Goal: Information Seeking & Learning: Learn about a topic

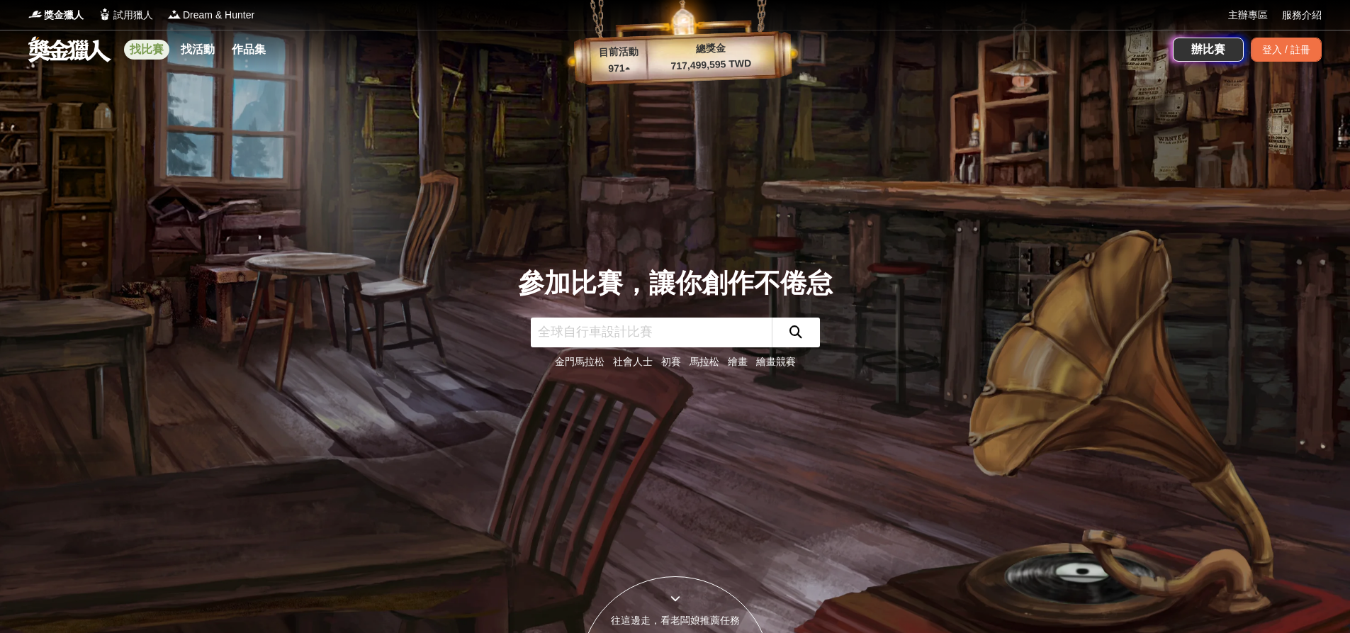
click at [144, 40] on link "找比賽" at bounding box center [146, 50] width 45 height 20
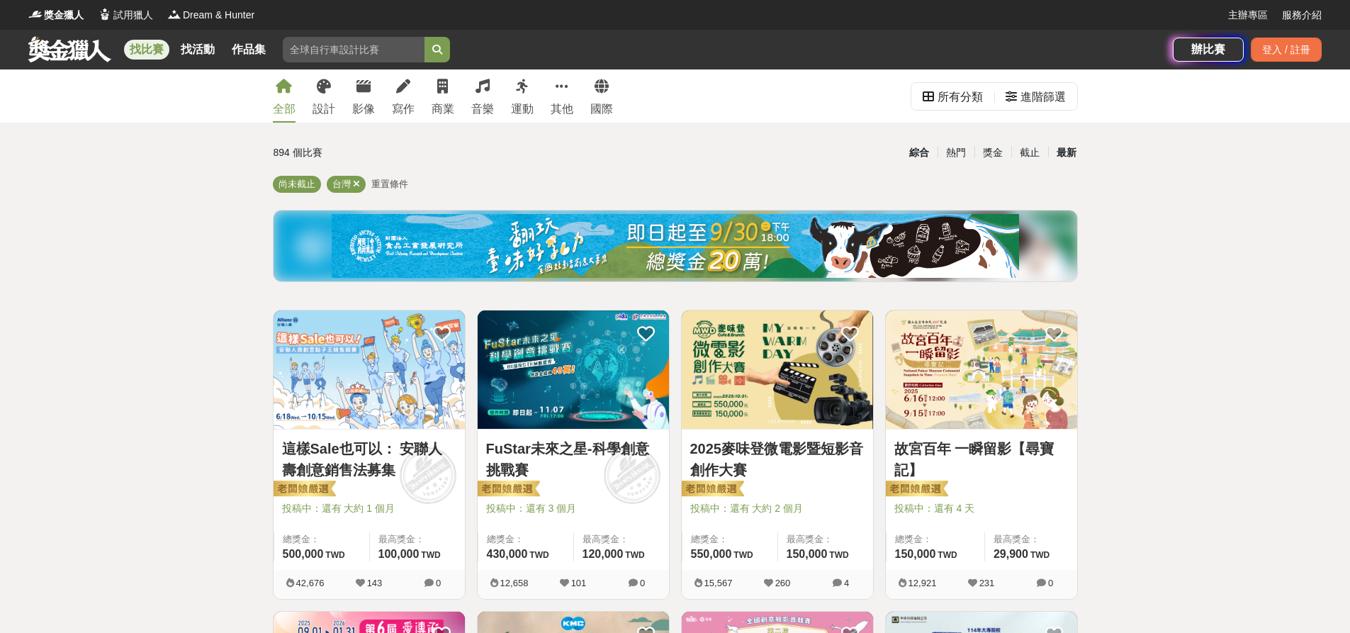
click at [1061, 151] on div "最新" at bounding box center [1066, 152] width 37 height 25
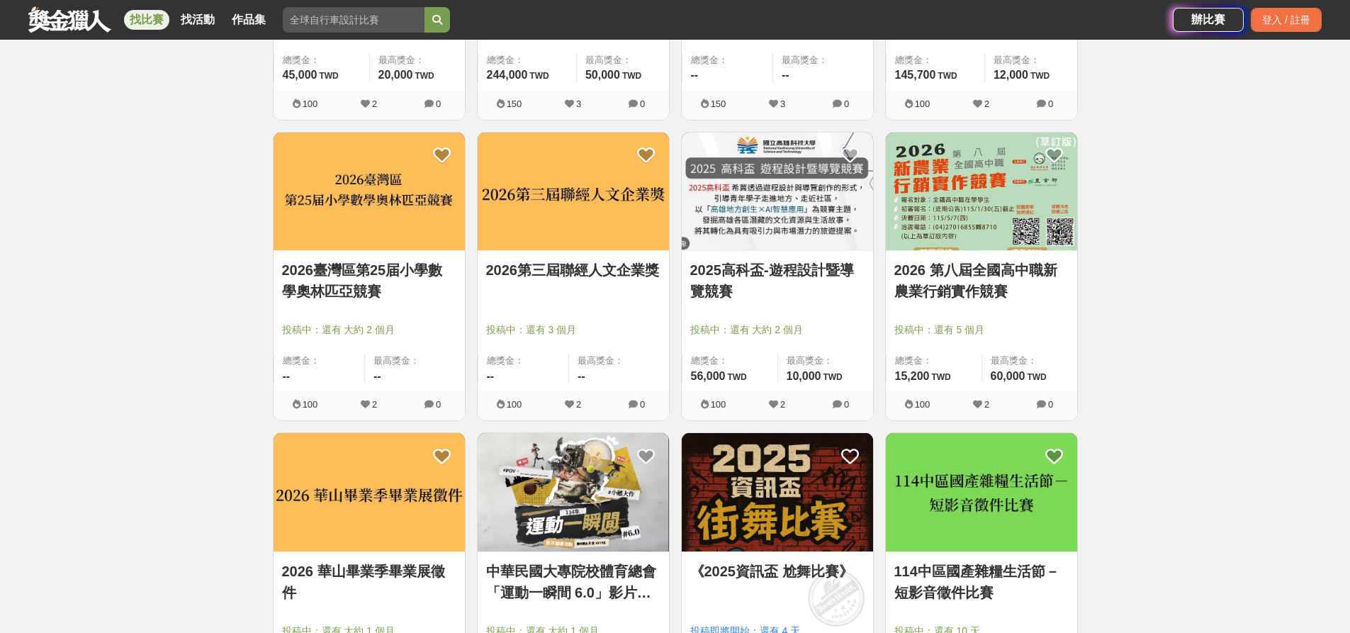
scroll to position [1630, 0]
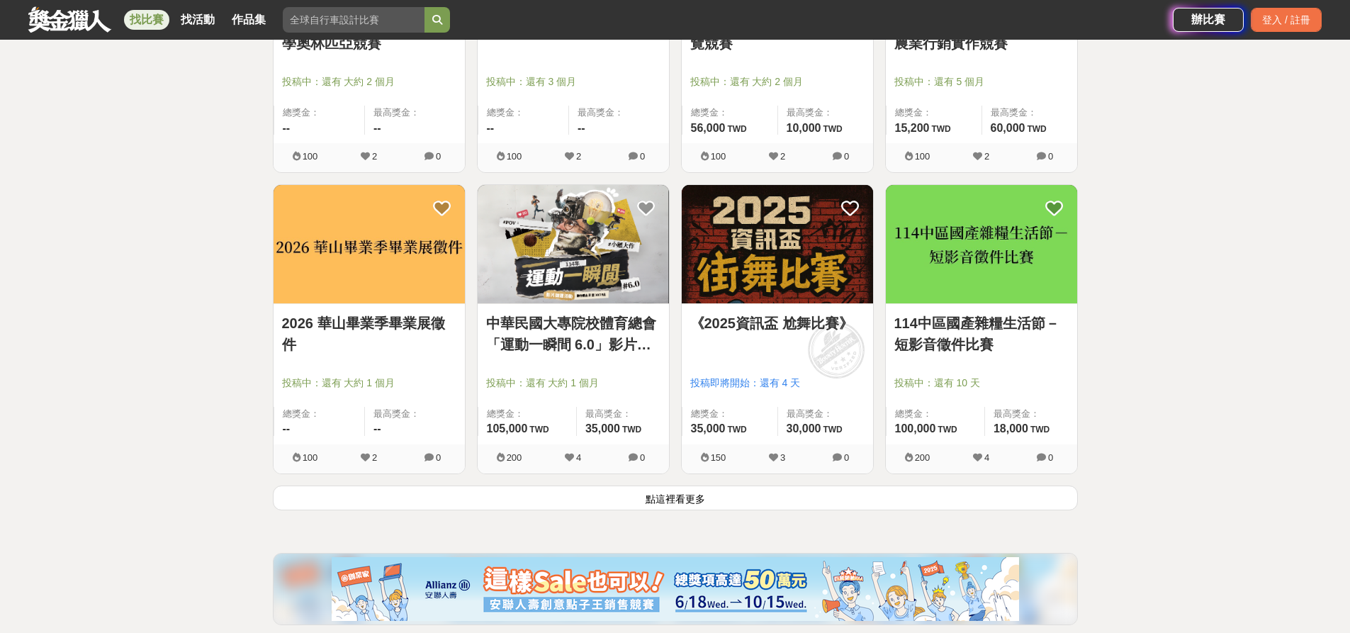
click at [1000, 221] on img at bounding box center [981, 244] width 191 height 118
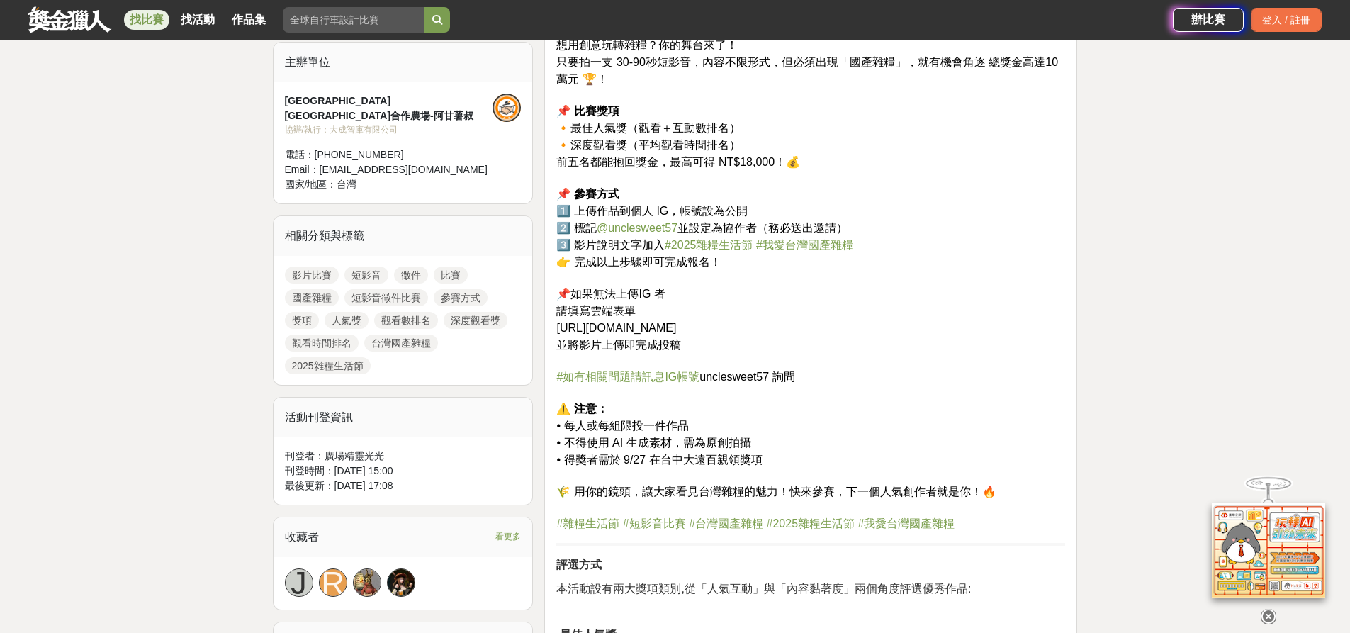
scroll to position [496, 0]
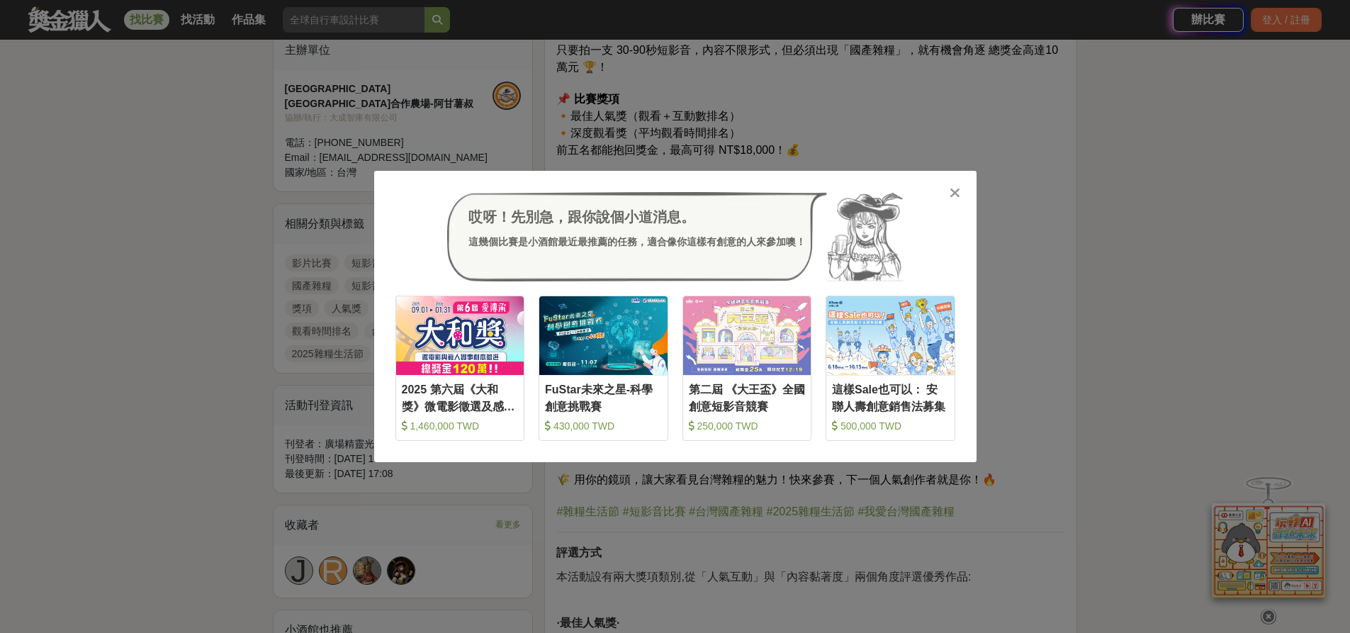
click at [172, 411] on div "哎呀！先別急，跟你說個小道消息。 這幾個比賽是小酒館最近最推薦的任務，適合像你這樣有創意的人來參加噢！ 收藏 2025 第六屆《大和獎》微電影徵選及感人實事分…" at bounding box center [675, 316] width 1350 height 633
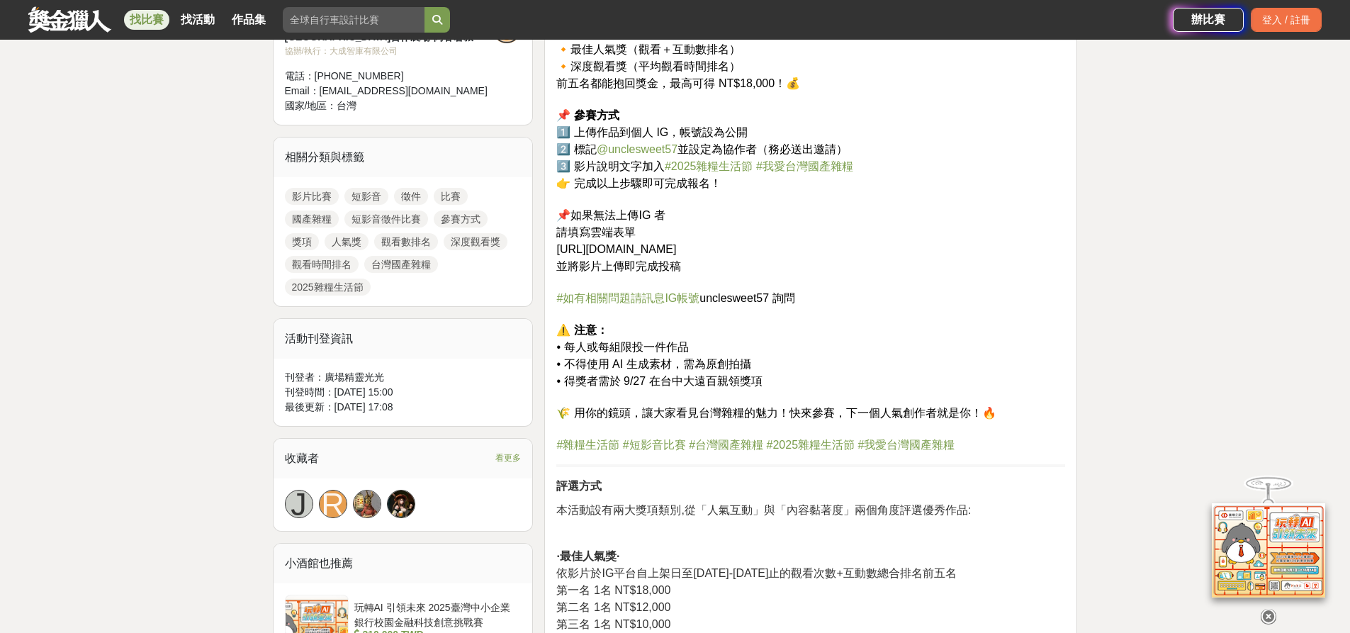
scroll to position [567, 0]
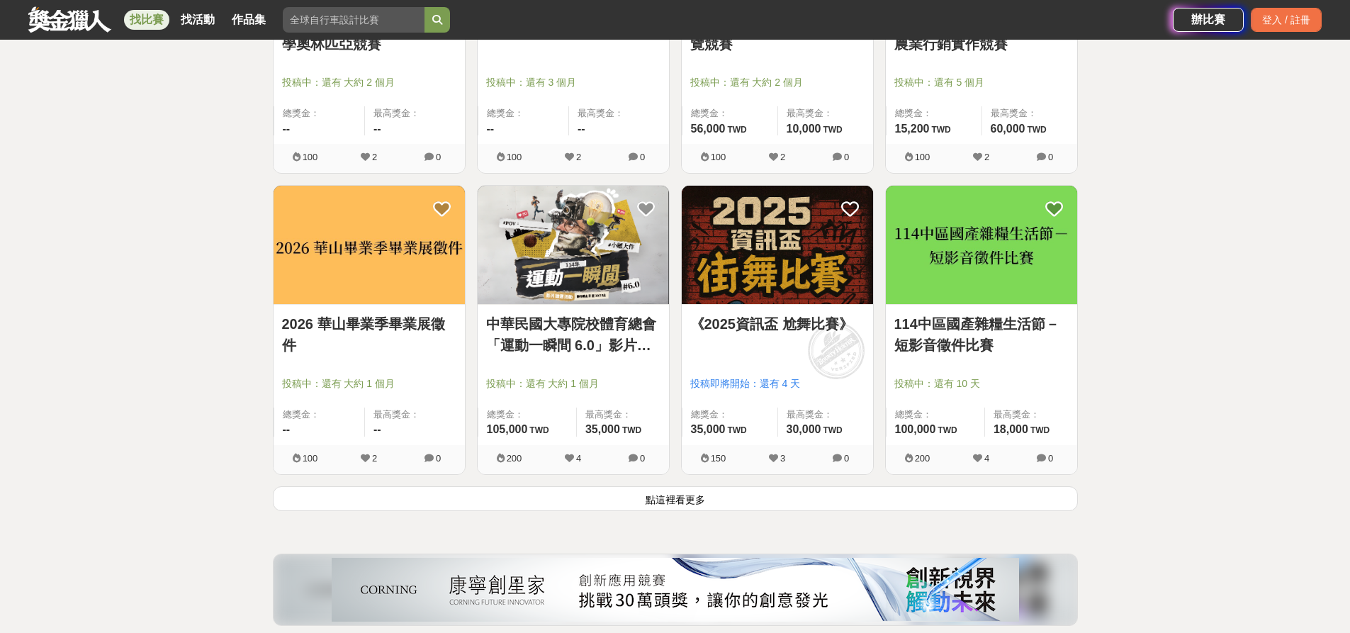
scroll to position [1630, 0]
drag, startPoint x: 196, startPoint y: 281, endPoint x: 350, endPoint y: 308, distance: 156.0
click at [552, 508] on button "點這裡看更多" at bounding box center [675, 498] width 805 height 25
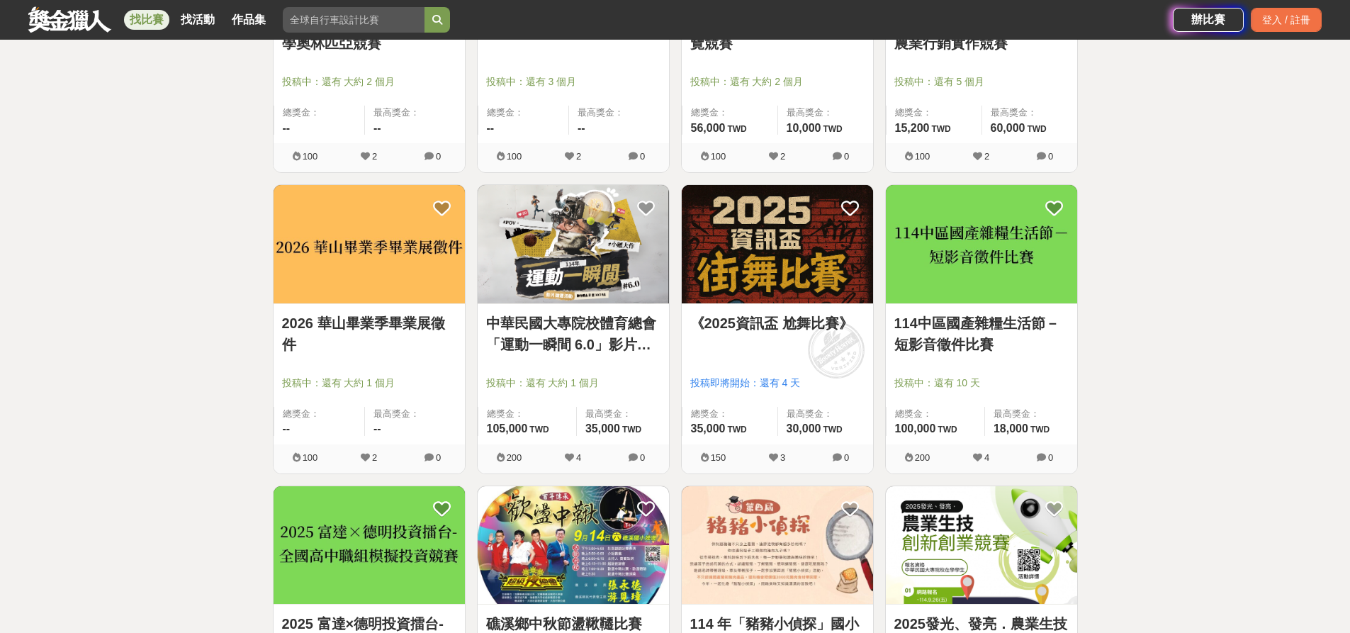
click at [944, 231] on img at bounding box center [981, 244] width 191 height 118
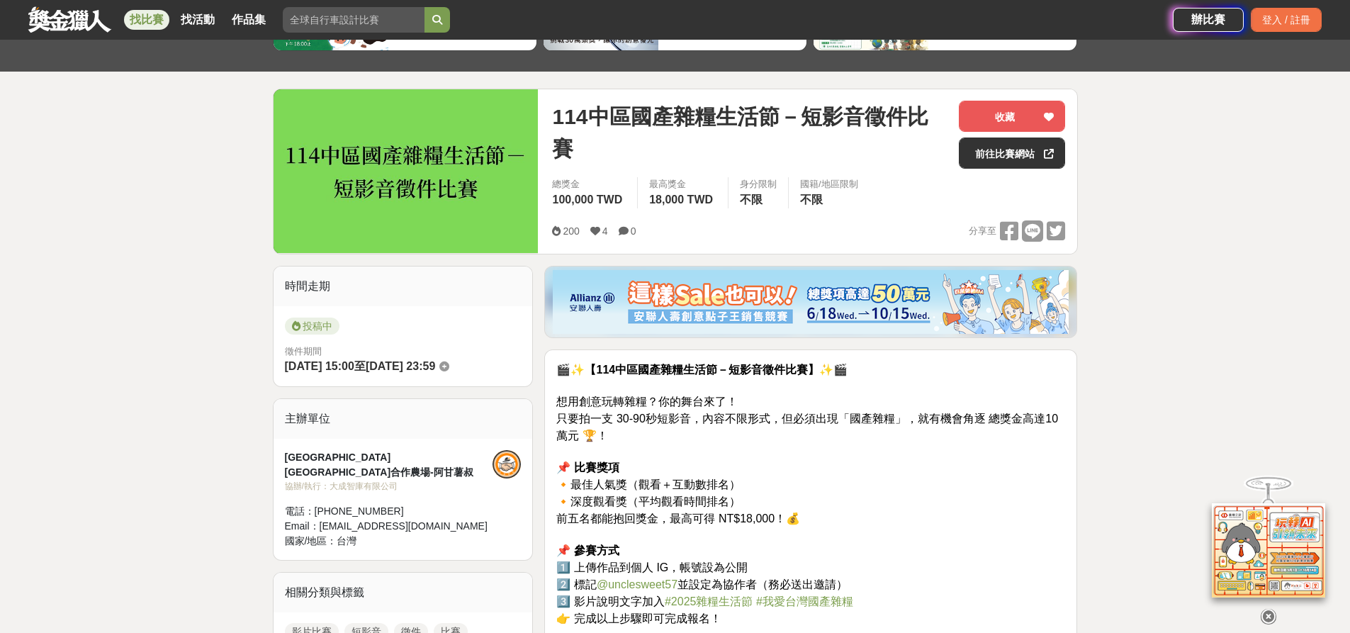
scroll to position [425, 0]
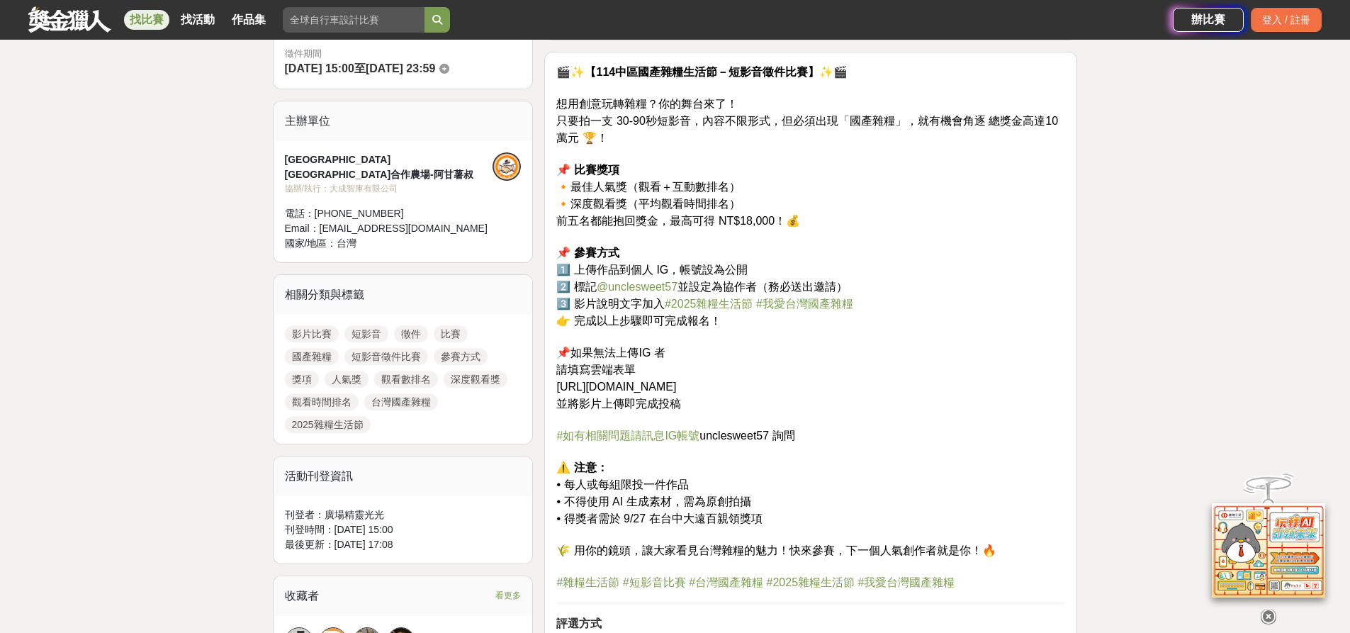
click at [901, 320] on p "🎬✨【114中區國產雜糧生活節－短影音徵件比賽】✨🎬 想用創意玩轉雜糧？你的舞台來了！ 只要拍一支 30-90秒短影音，內容不限形式，但必須出現「國產雜糧」，…" at bounding box center [810, 327] width 509 height 527
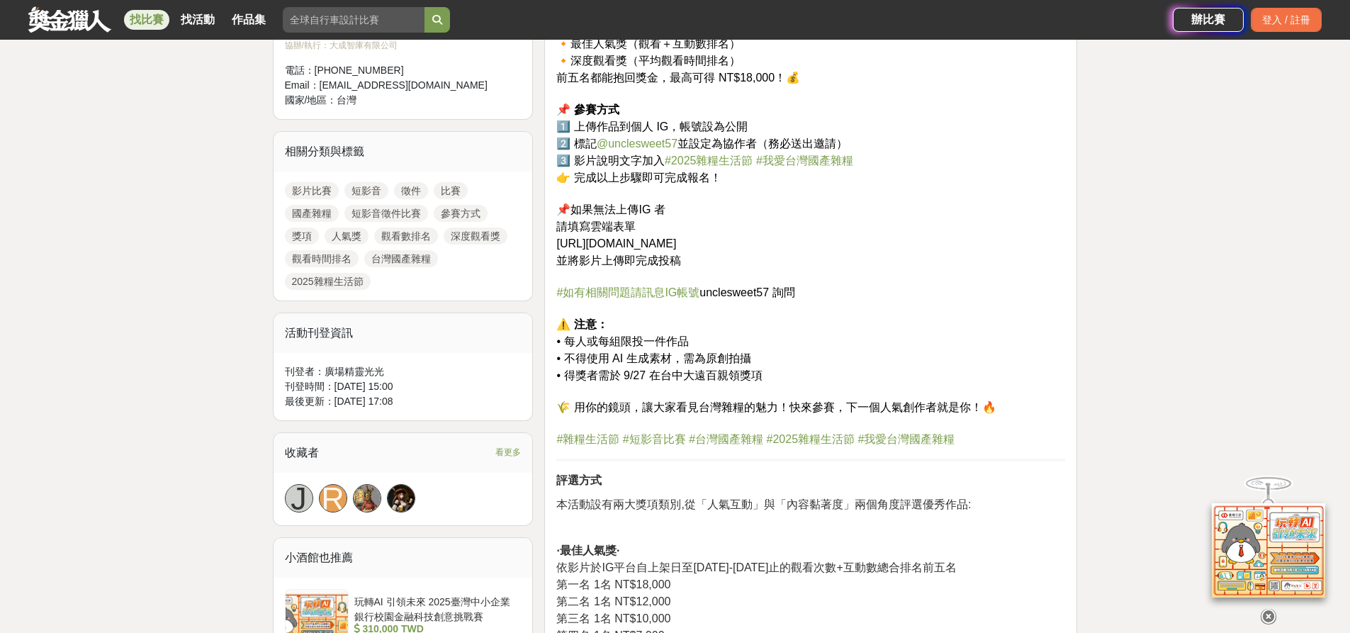
scroll to position [638, 0]
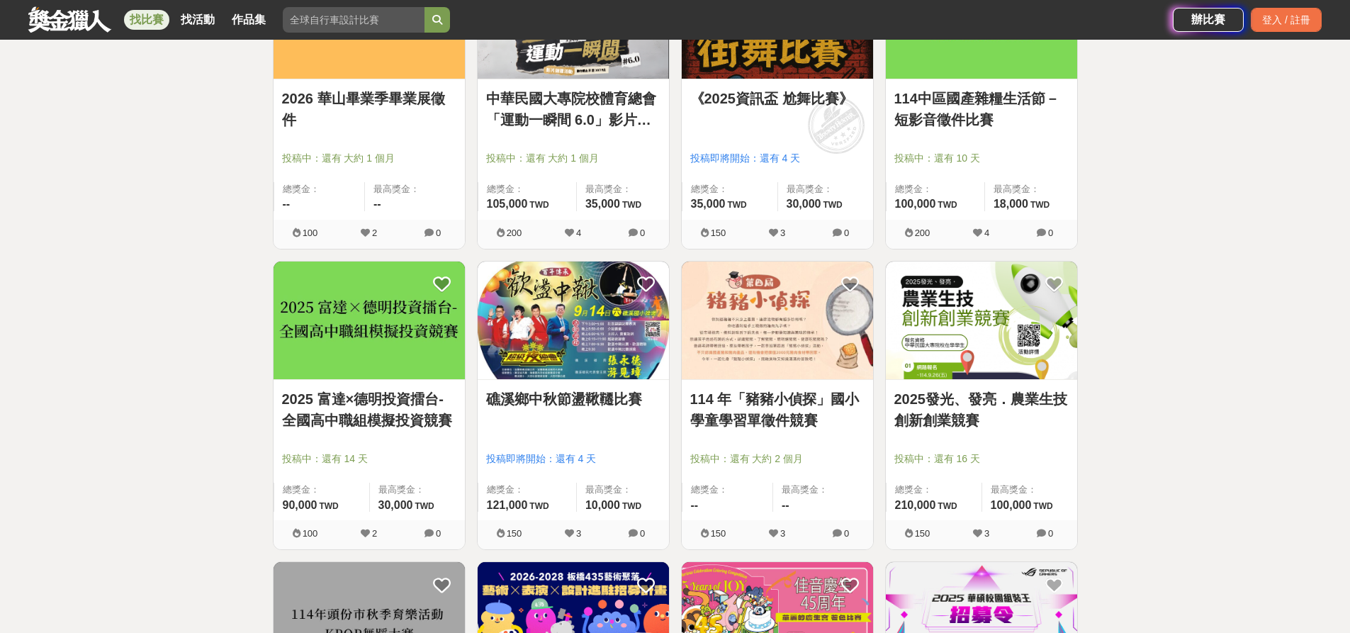
scroll to position [1914, 0]
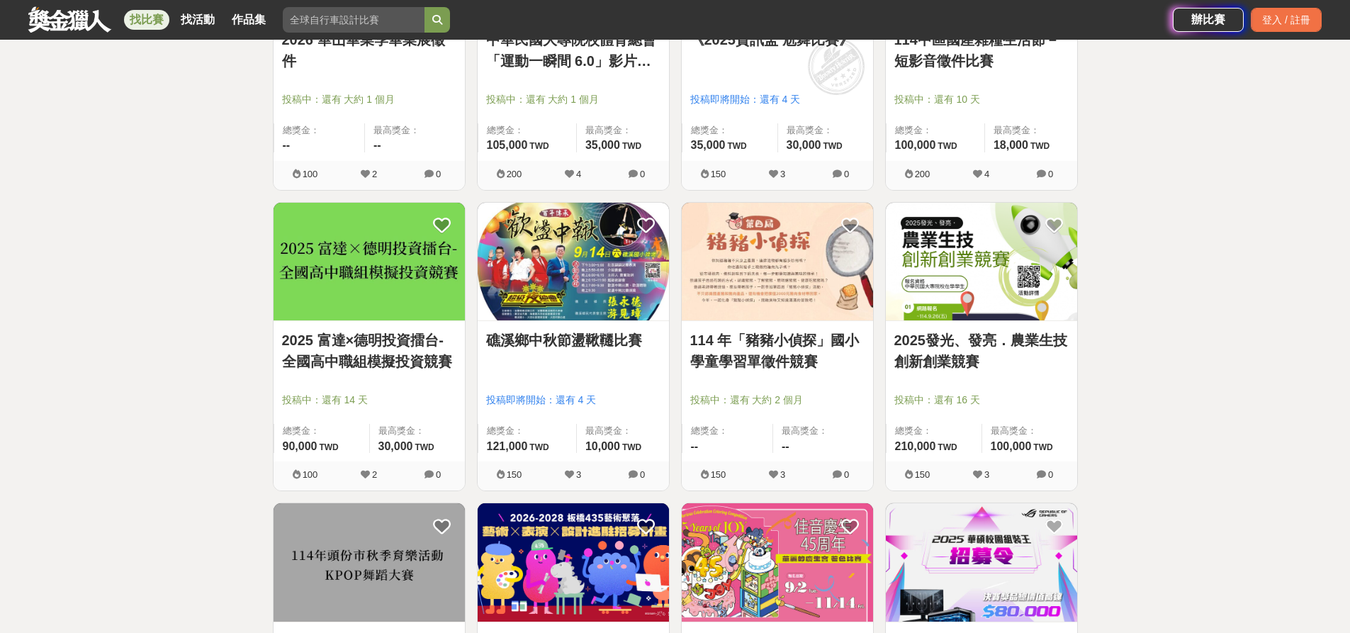
click at [1268, 384] on div "全部 設計 影像 寫作 商業 音樂 運動 其他 國際 所有分類 進階篩選 894 個比賽 綜合 熱門 獎金 截止 最新 尚未截止 台灣 重置條件 【徵件延長，…" at bounding box center [675, 183] width 1350 height 4056
click at [1262, 382] on div "全部 設計 影像 寫作 商業 音樂 運動 其他 國際 所有分類 進階篩選 894 個比賽 綜合 熱門 獎金 截止 最新 尚未截止 台灣 重置條件 【徵件延長，…" at bounding box center [675, 183] width 1350 height 4056
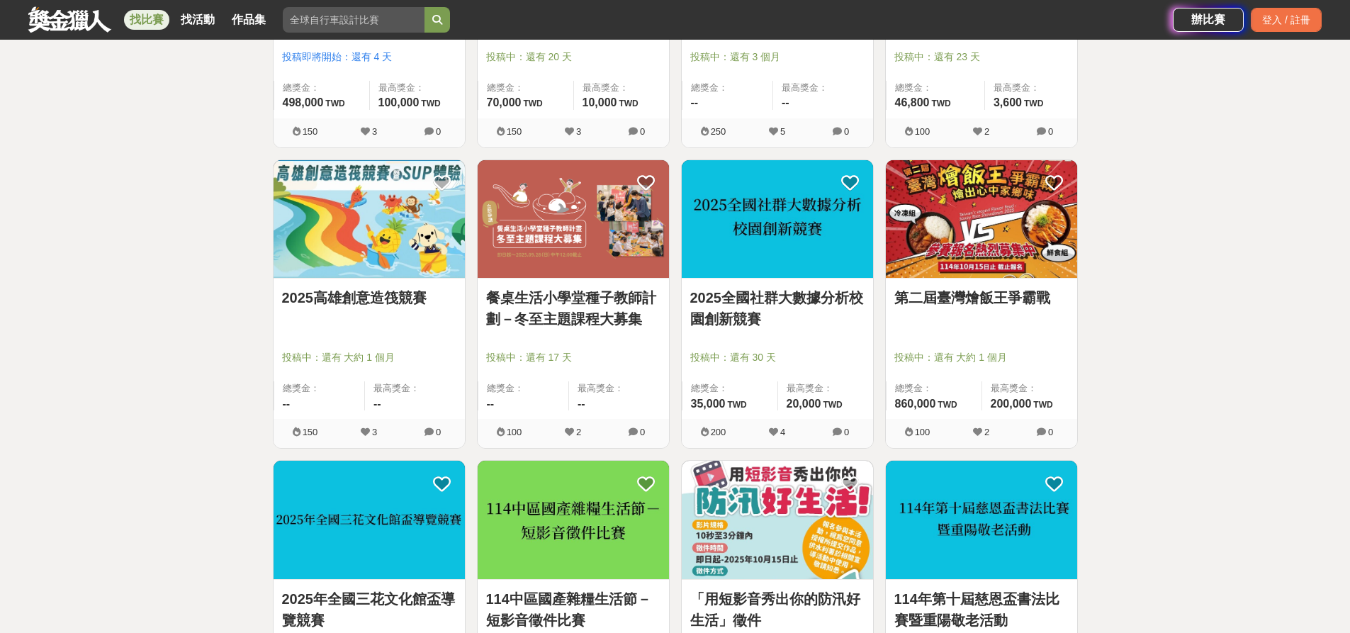
scroll to position [2906, 0]
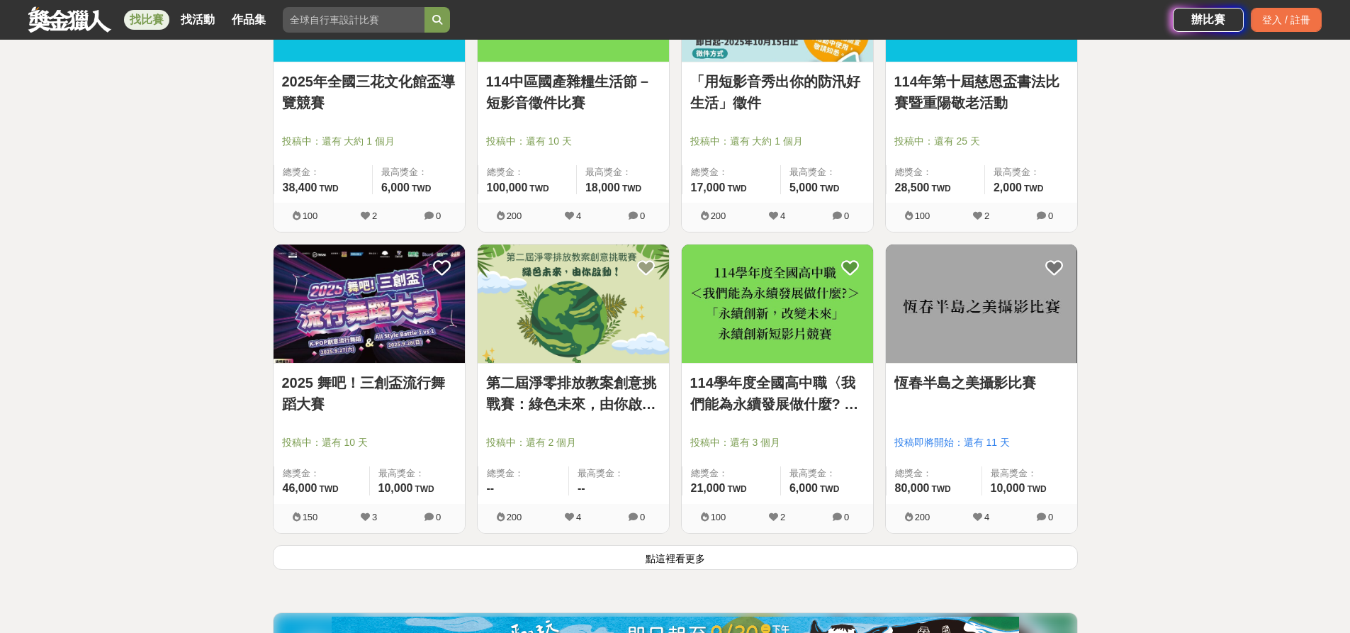
scroll to position [3403, 0]
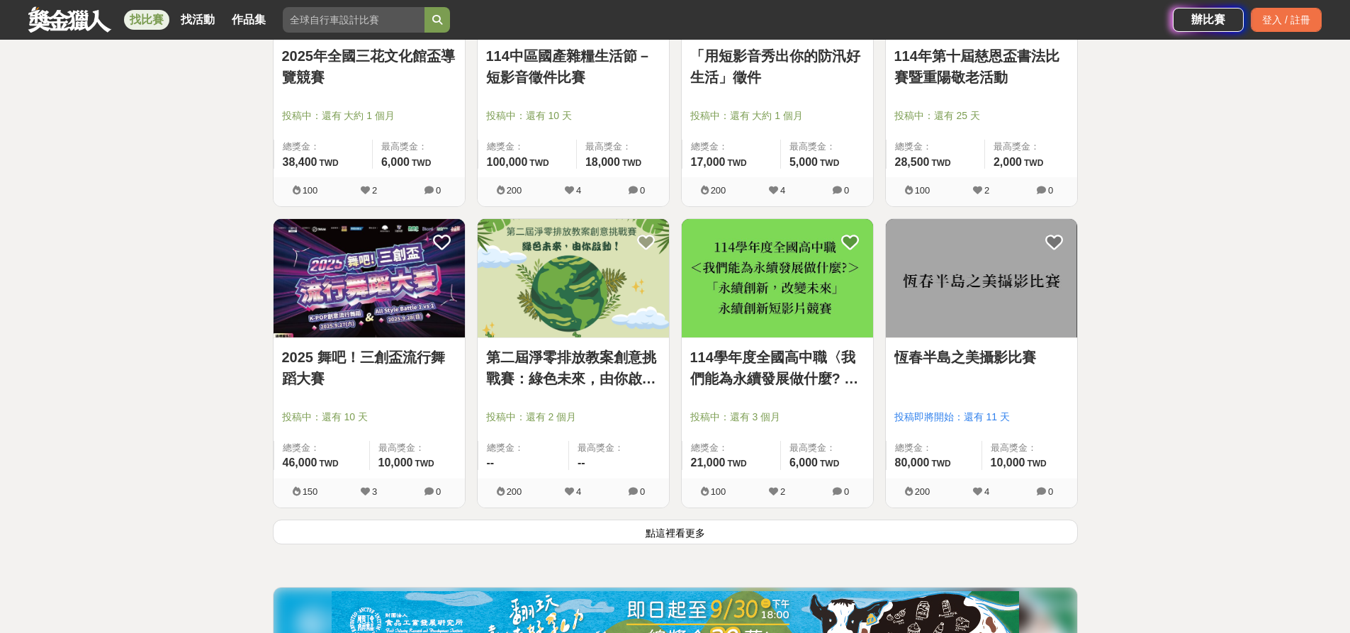
click at [442, 518] on div "2025 舞吧！三創盃流行舞蹈大賽 投稿中：還有 10 天 總獎金： 46,000 46,000 TWD 最高獎金： 10,000 TWD 150 3 0" at bounding box center [369, 368] width 204 height 301
click at [442, 536] on button "點這裡看更多" at bounding box center [675, 532] width 805 height 25
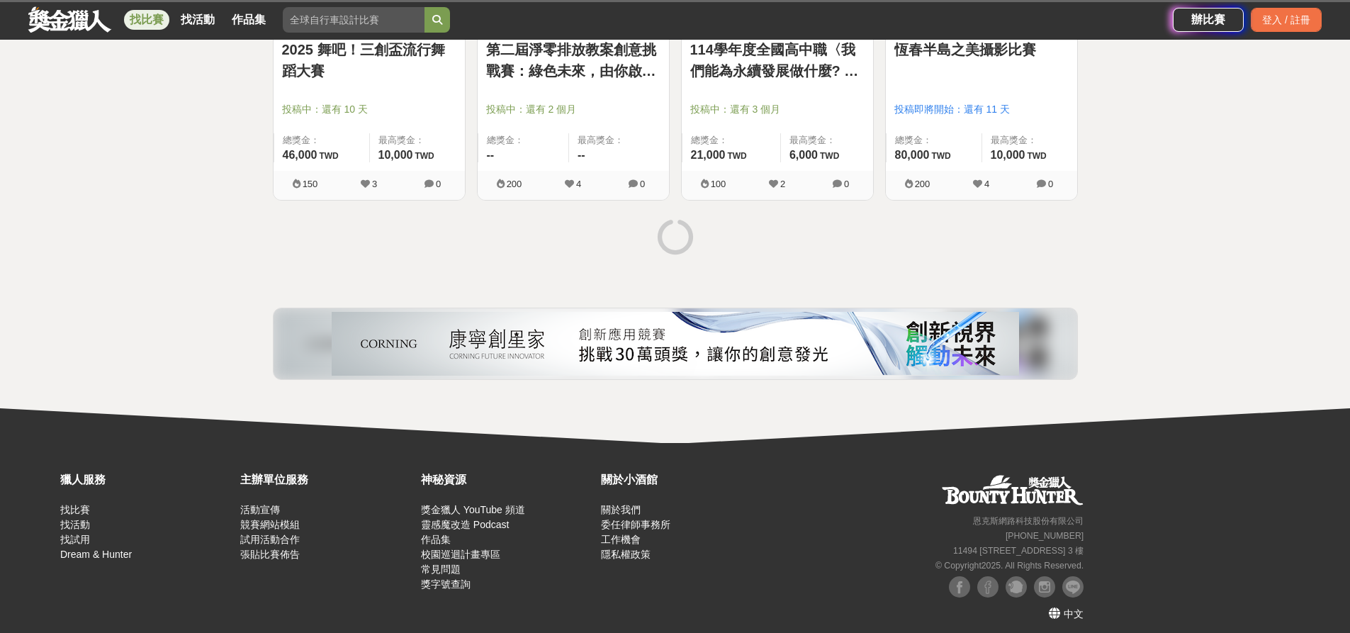
scroll to position [3719, 0]
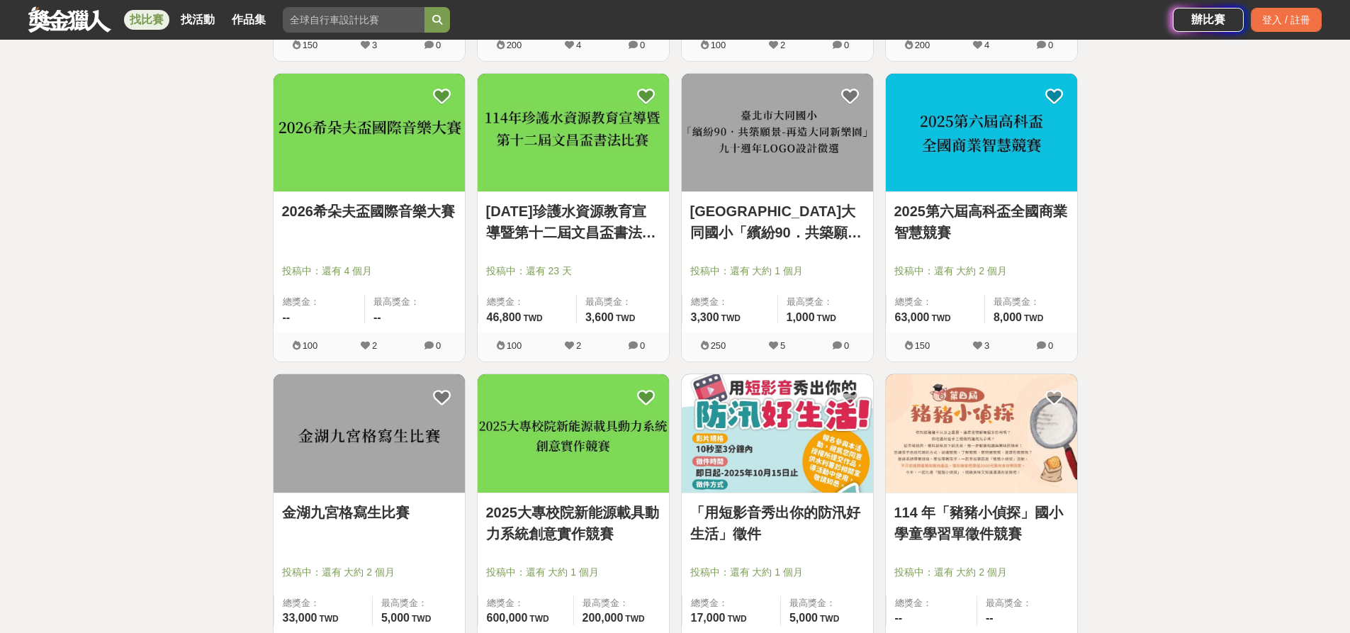
scroll to position [4073, 0]
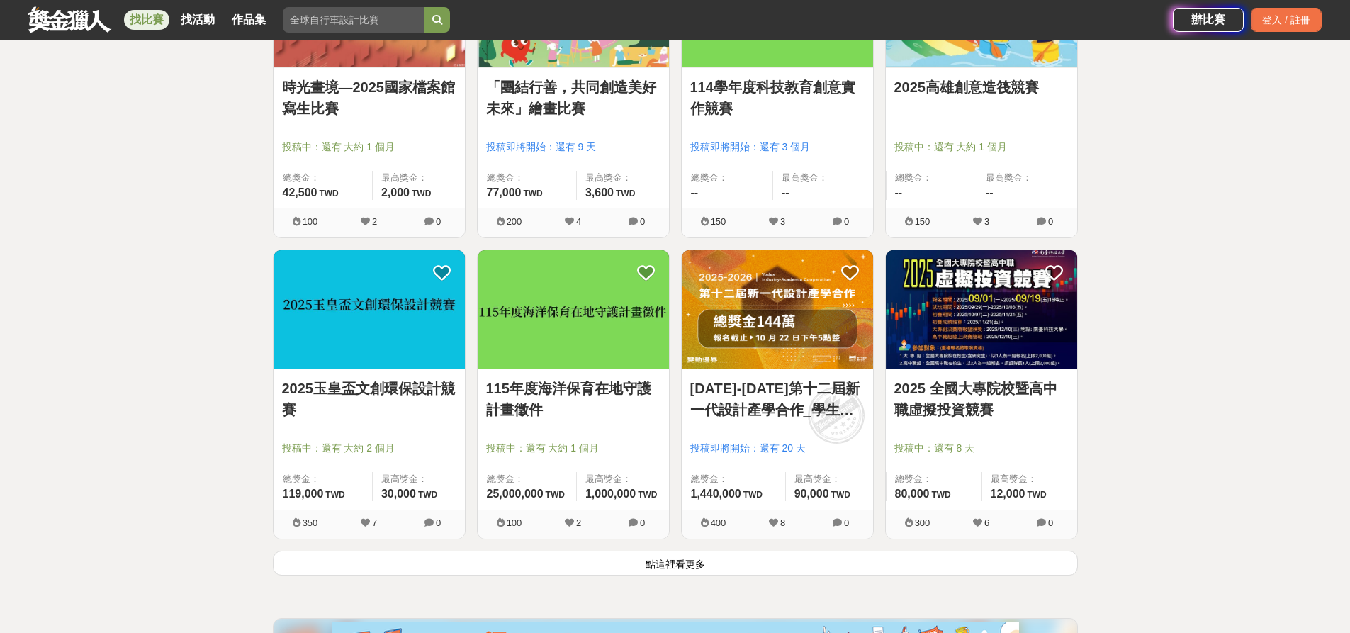
scroll to position [5207, 0]
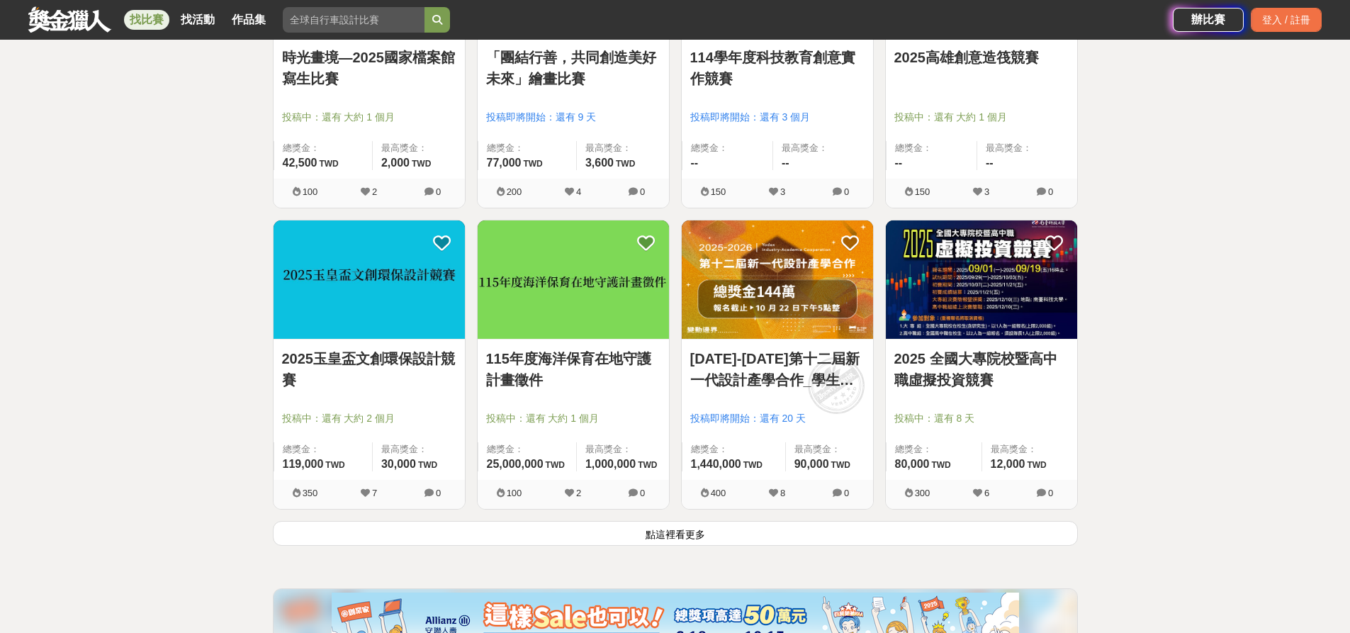
click at [664, 532] on button "點這裡看更多" at bounding box center [675, 533] width 805 height 25
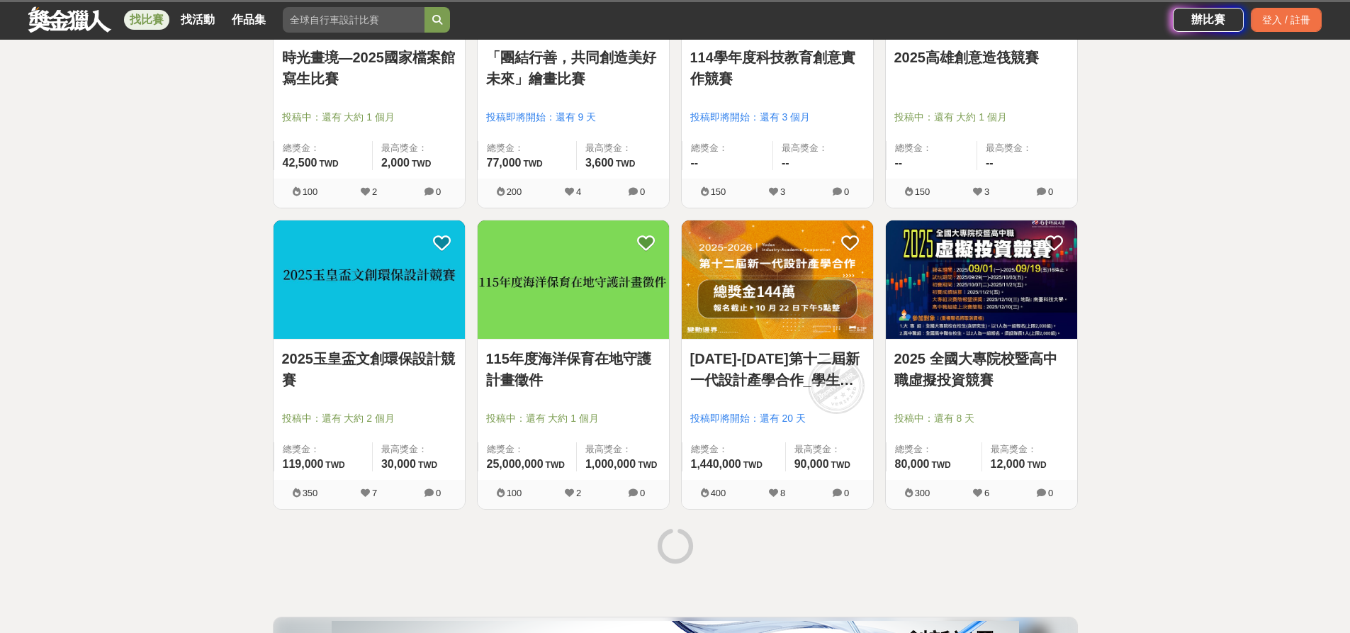
drag, startPoint x: 35, startPoint y: 400, endPoint x: 109, endPoint y: 396, distance: 74.5
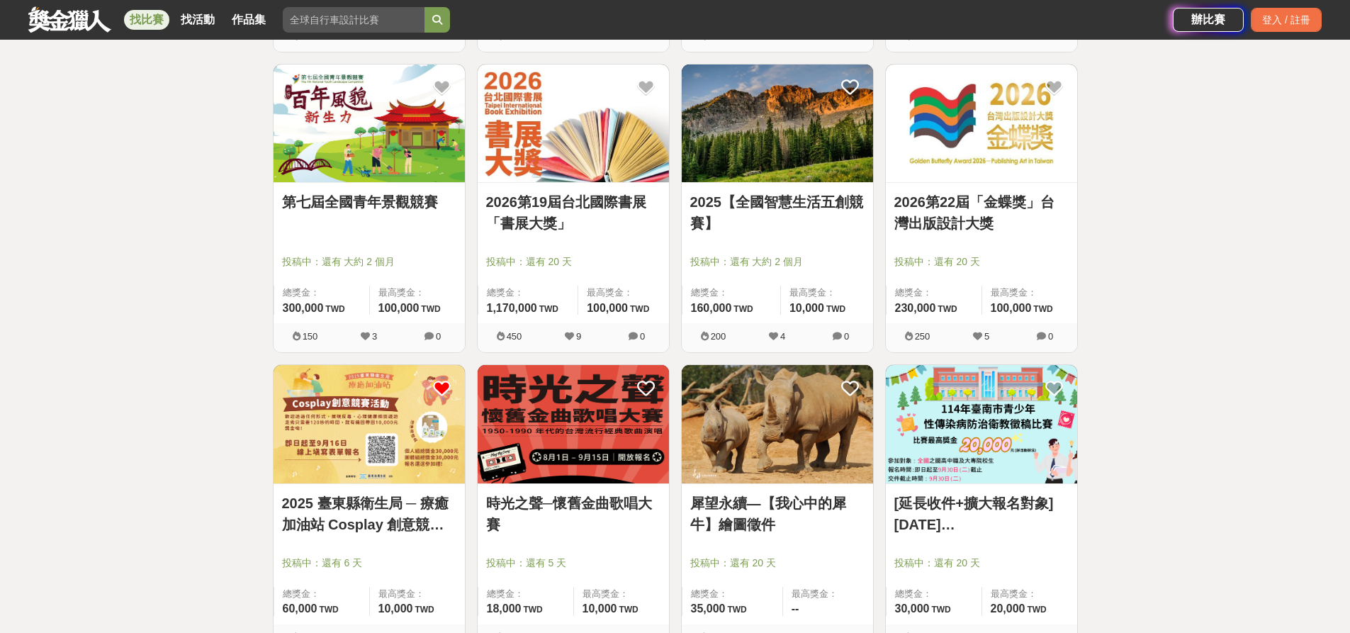
scroll to position [5704, 0]
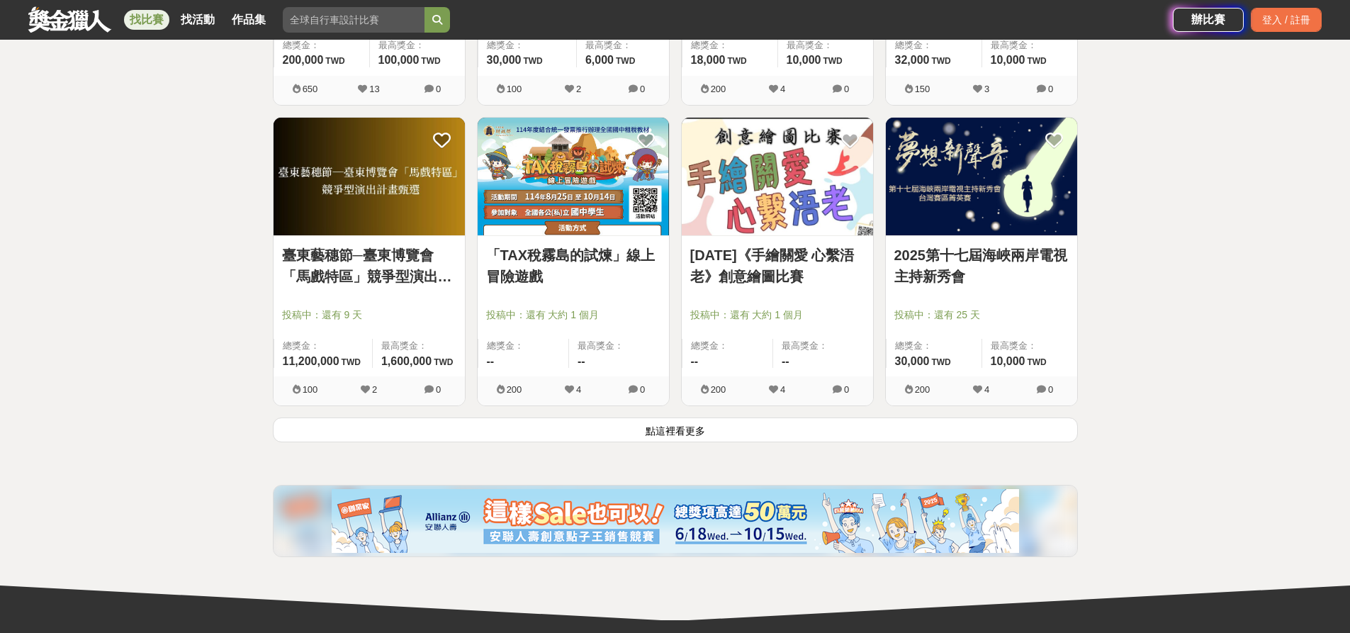
scroll to position [7121, 0]
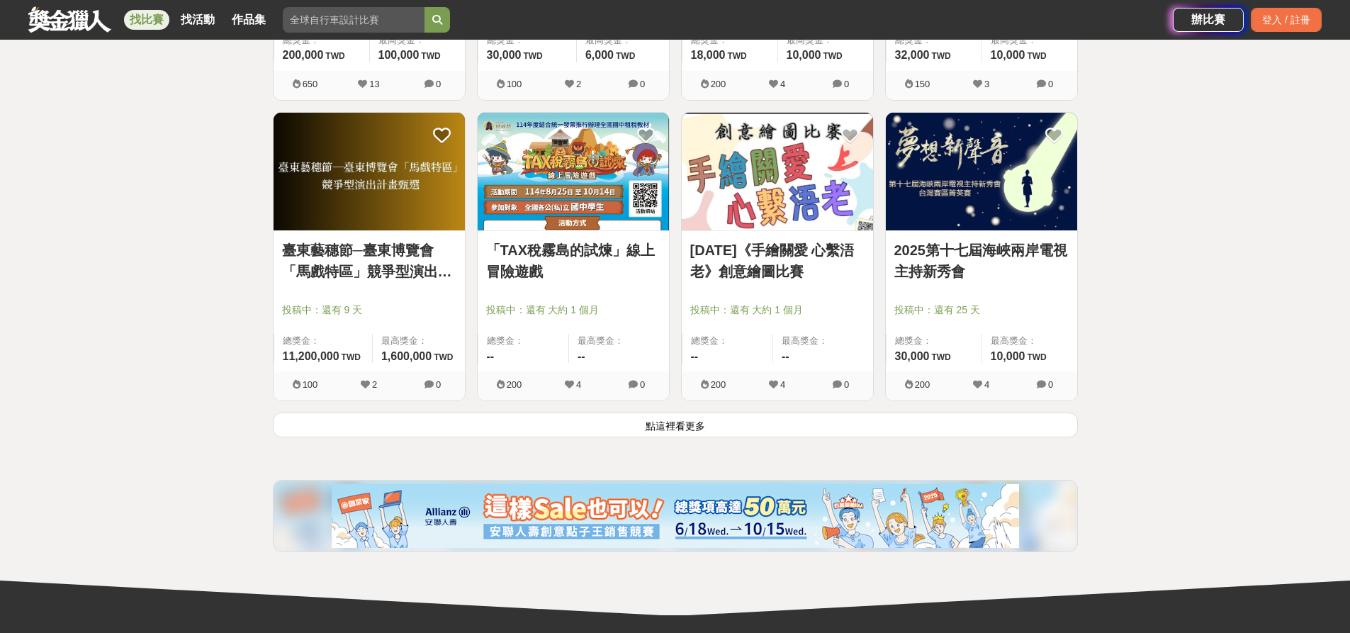
click at [806, 419] on button "點這裡看更多" at bounding box center [675, 425] width 805 height 25
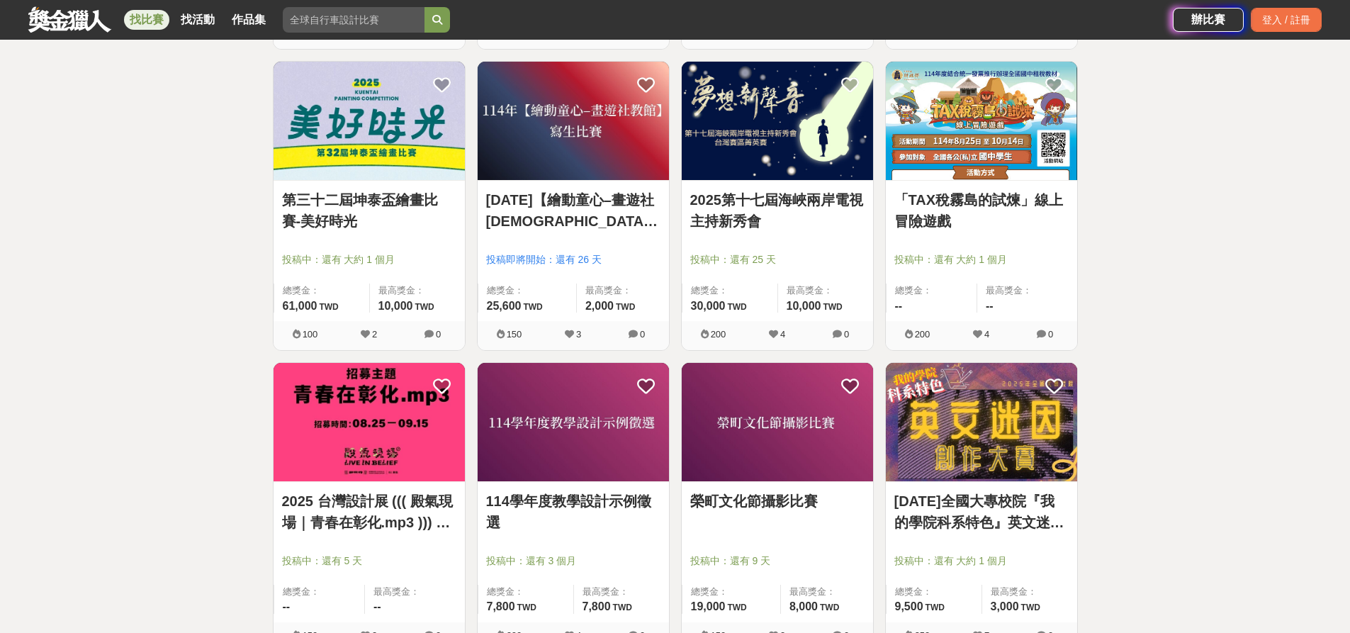
scroll to position [7476, 0]
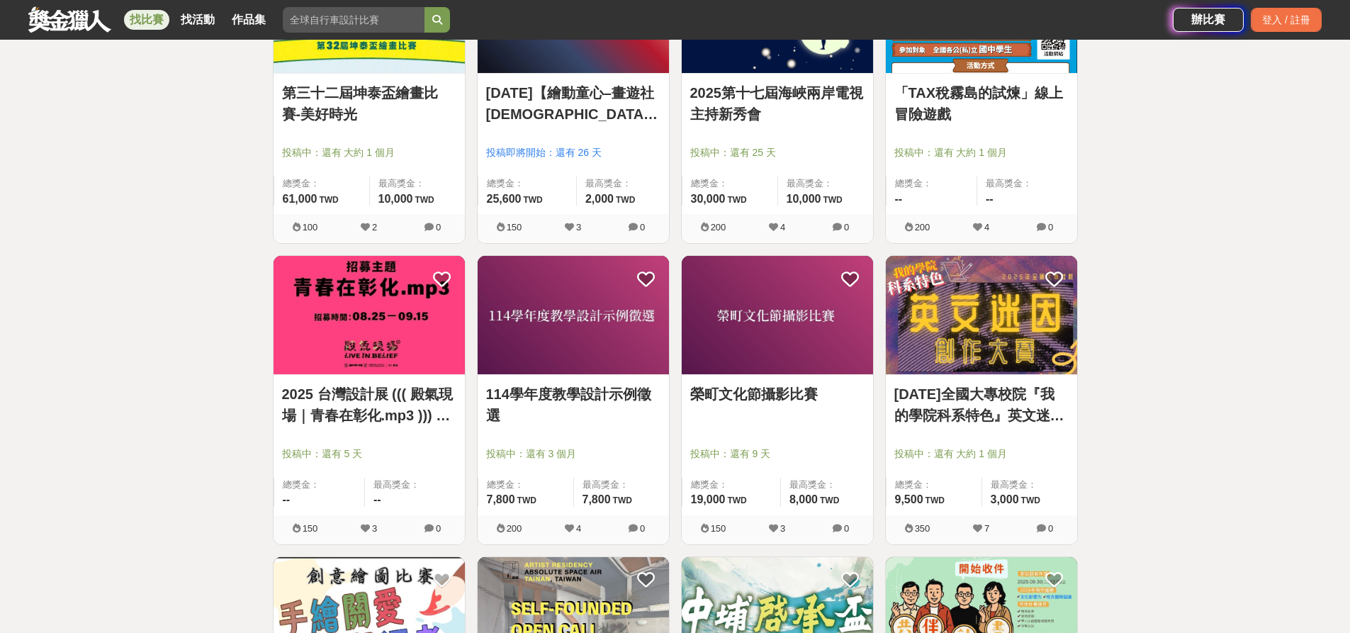
scroll to position [7830, 0]
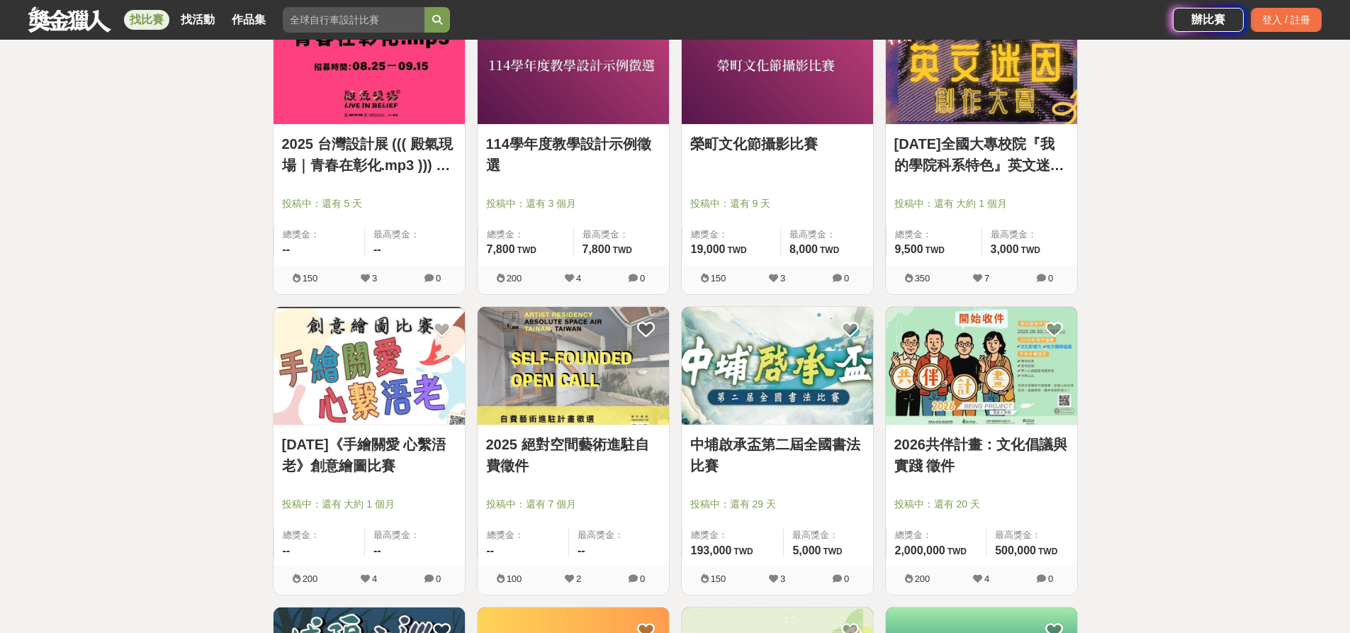
click at [979, 337] on img at bounding box center [981, 366] width 191 height 118
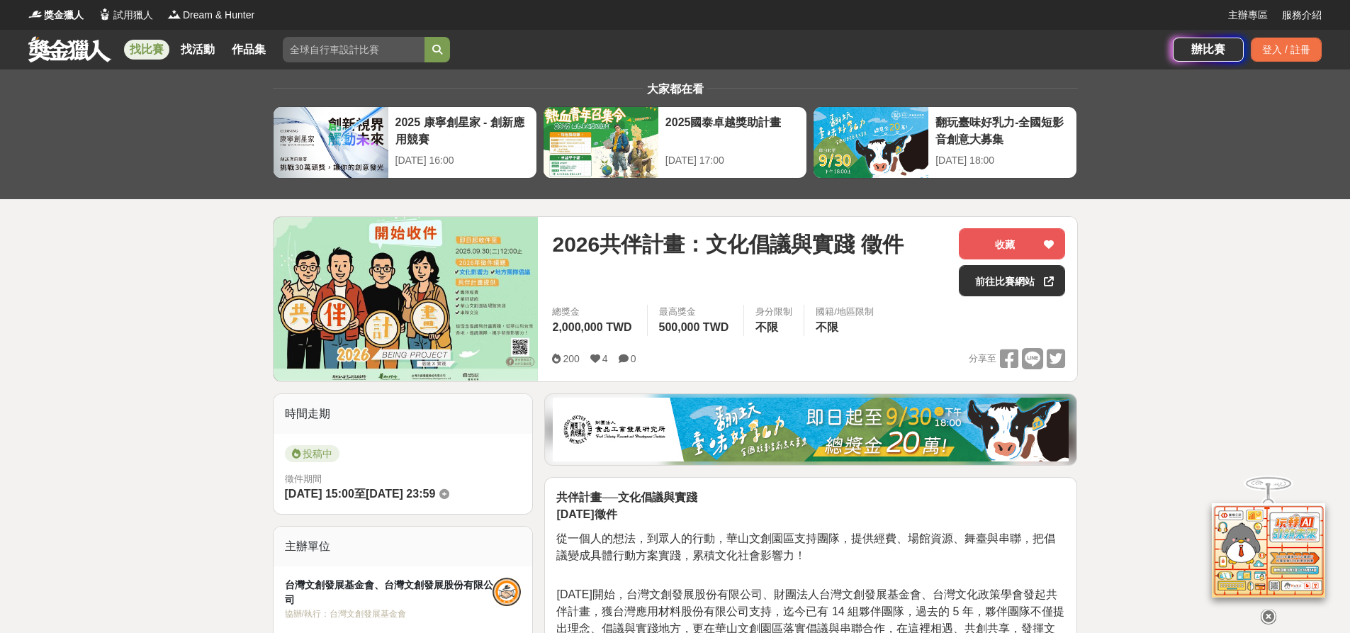
drag, startPoint x: 18, startPoint y: 410, endPoint x: 68, endPoint y: 384, distance: 56.1
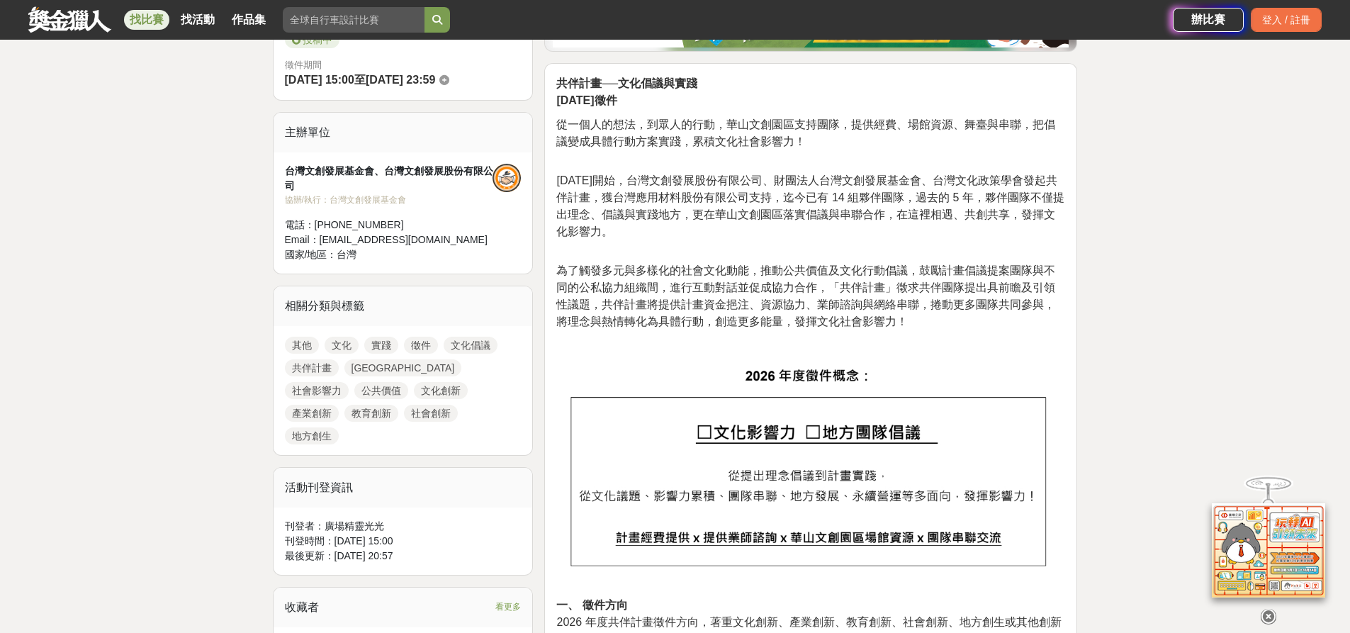
scroll to position [567, 0]
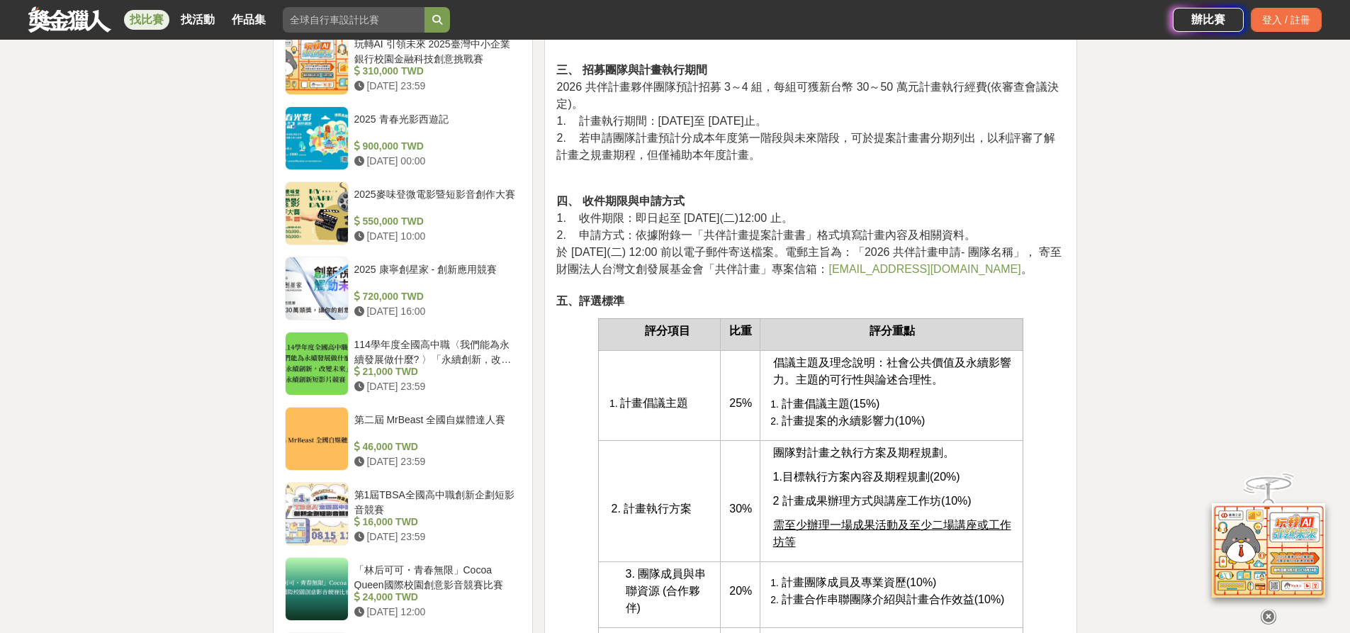
scroll to position [992, 0]
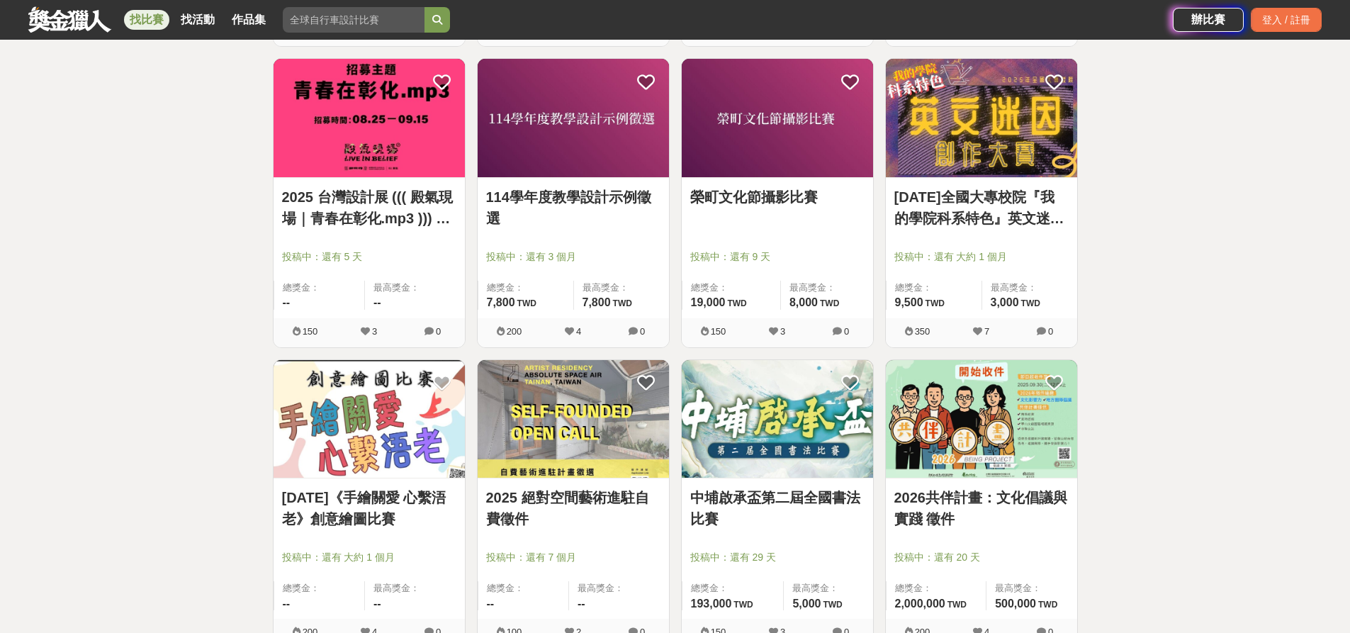
scroll to position [7830, 0]
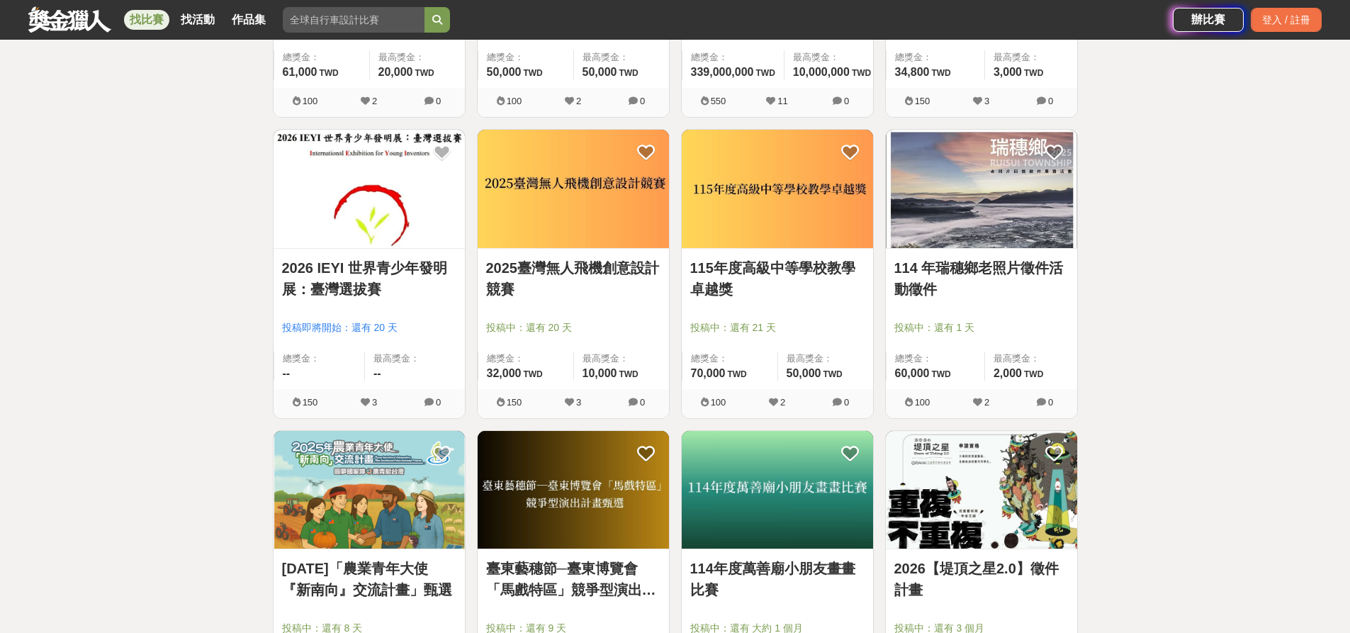
scroll to position [8610, 0]
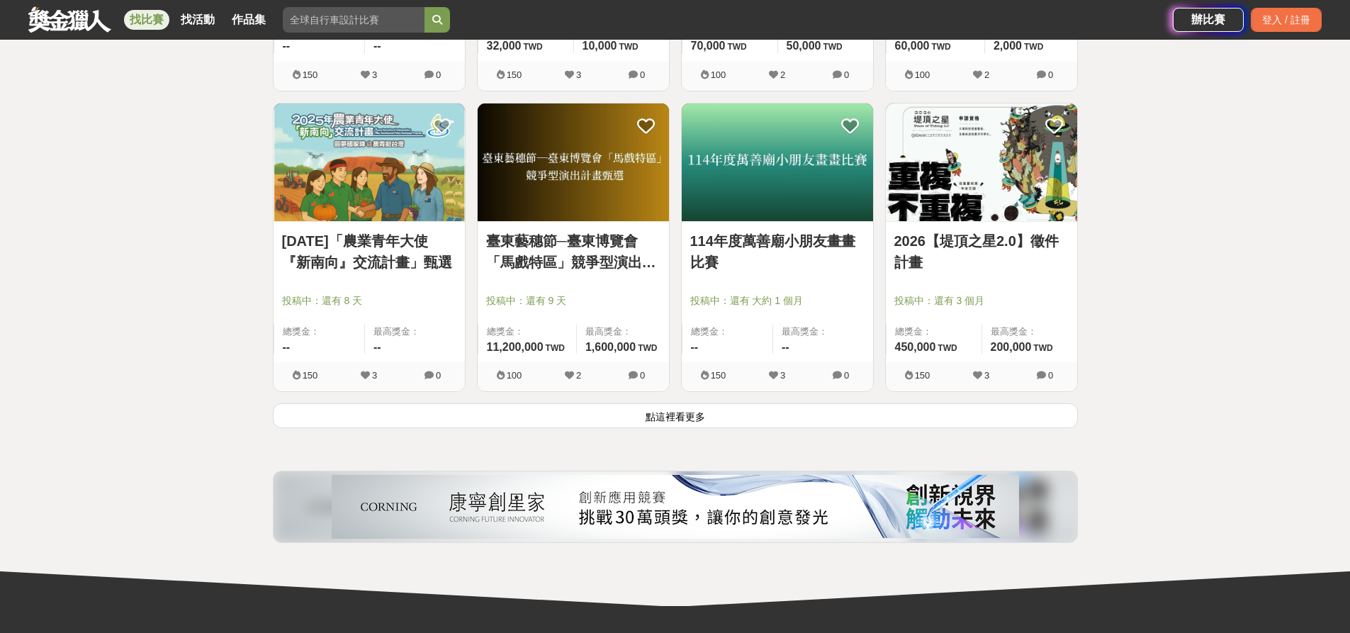
scroll to position [8965, 0]
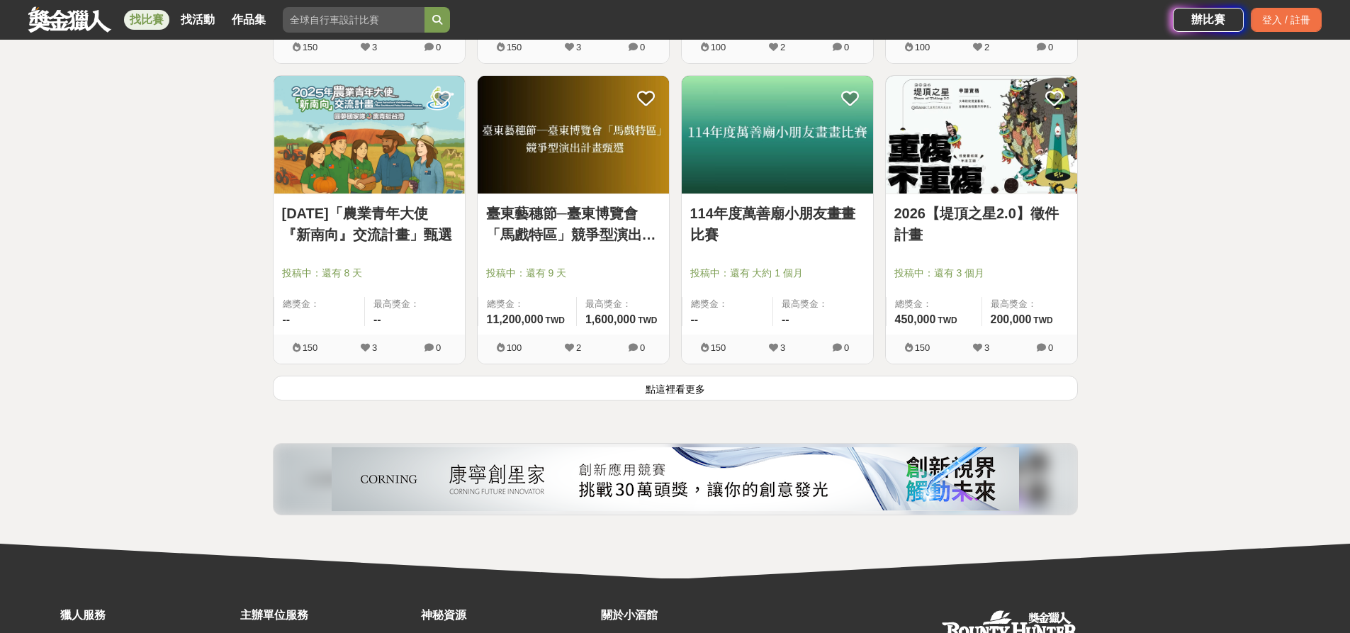
click at [768, 374] on div "114年度萬善廟小朋友畫畫比賽 投稿中：還有 大約 1 個月 總獎金： -- 最高獎金： -- 150 3 0" at bounding box center [778, 225] width 204 height 301
click at [768, 382] on button "點這裡看更多" at bounding box center [675, 388] width 805 height 25
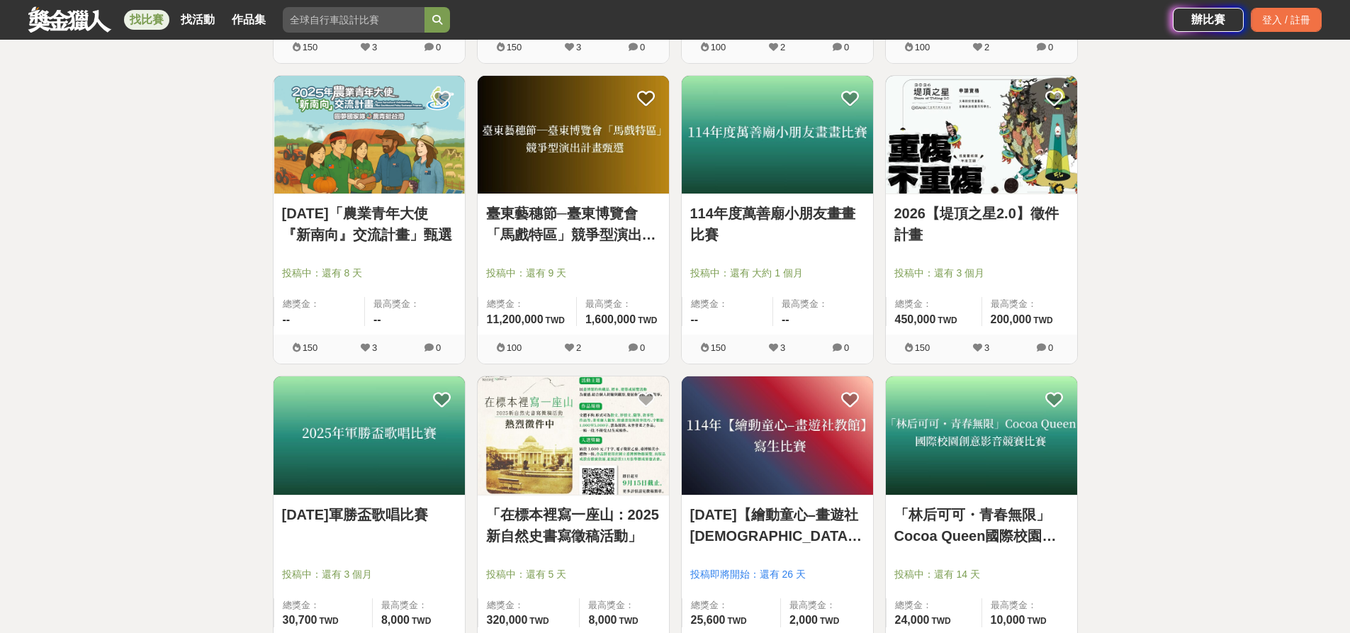
drag, startPoint x: 130, startPoint y: 363, endPoint x: 165, endPoint y: 337, distance: 43.7
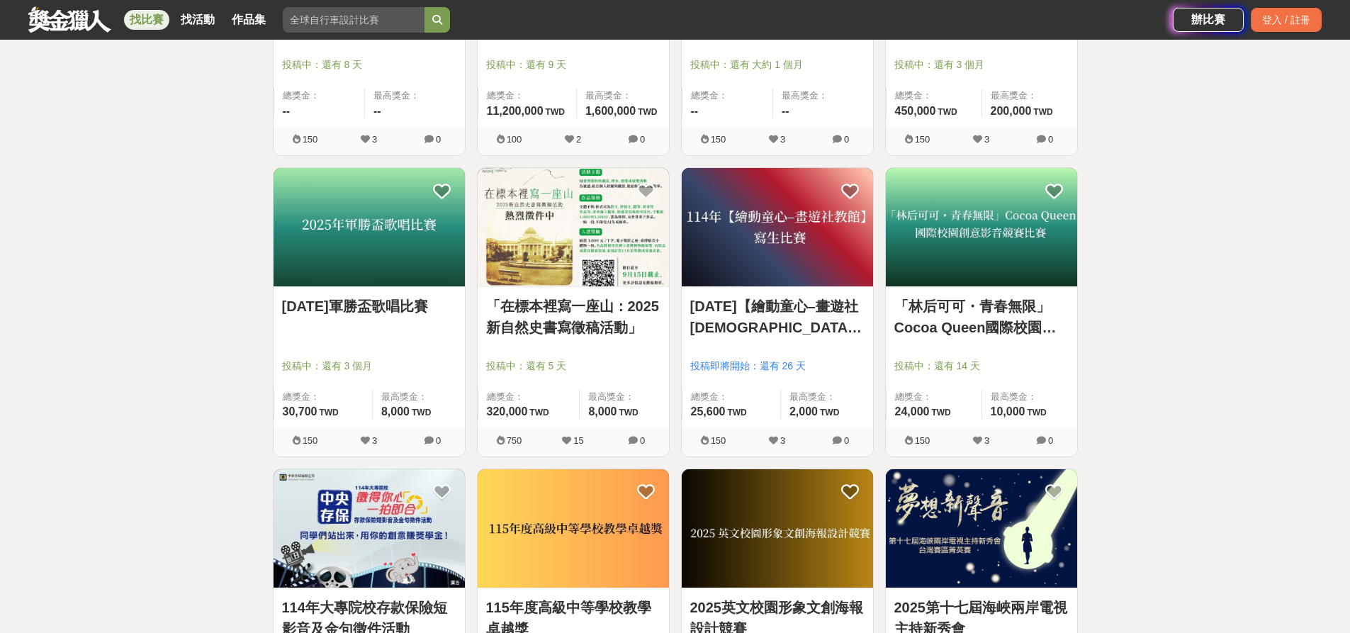
scroll to position [9177, 0]
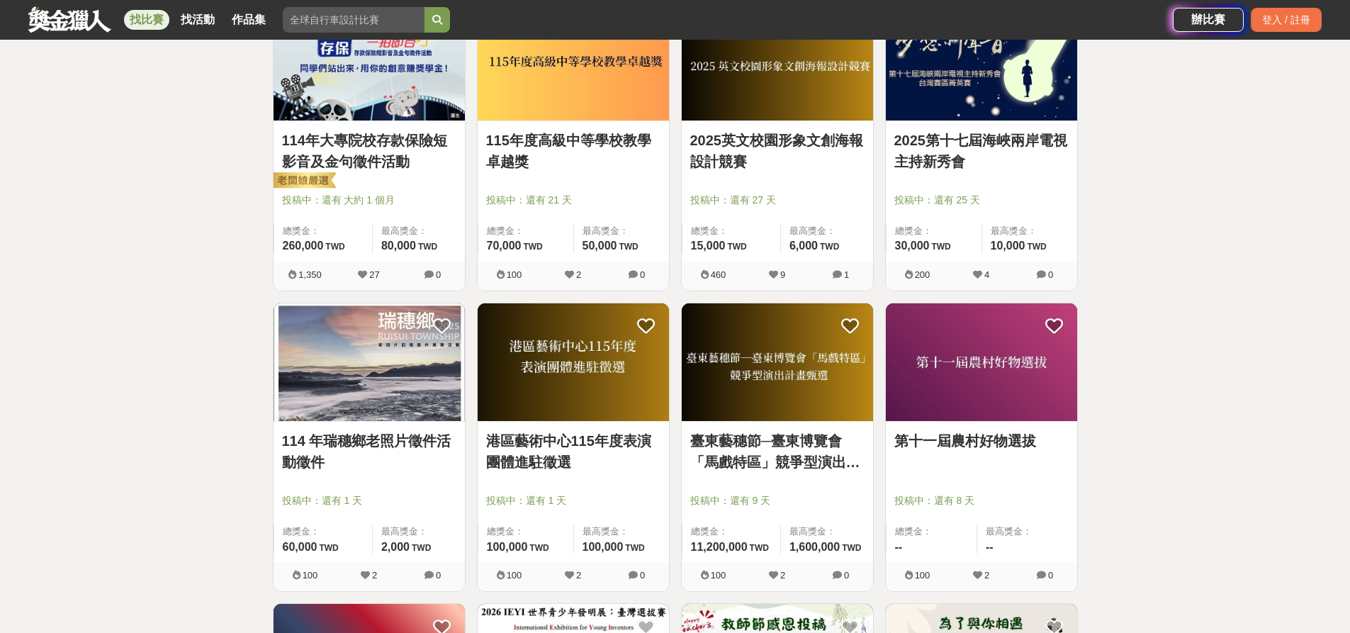
scroll to position [9532, 0]
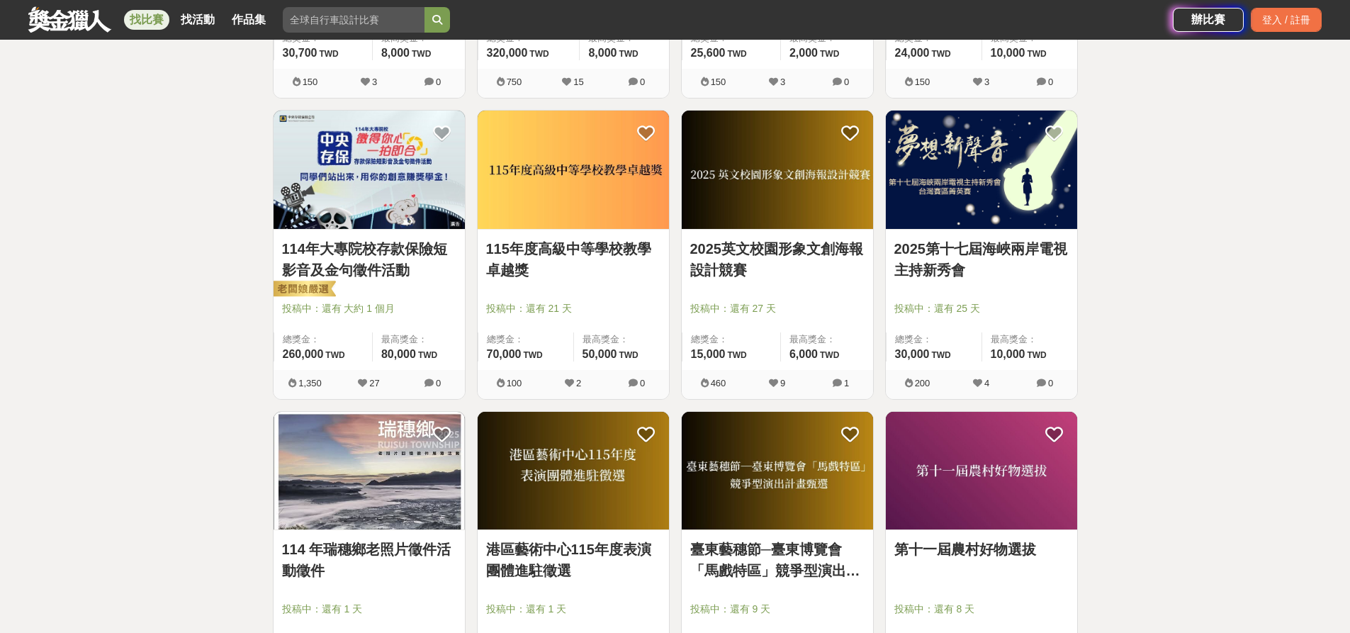
click at [399, 142] on img at bounding box center [369, 170] width 191 height 118
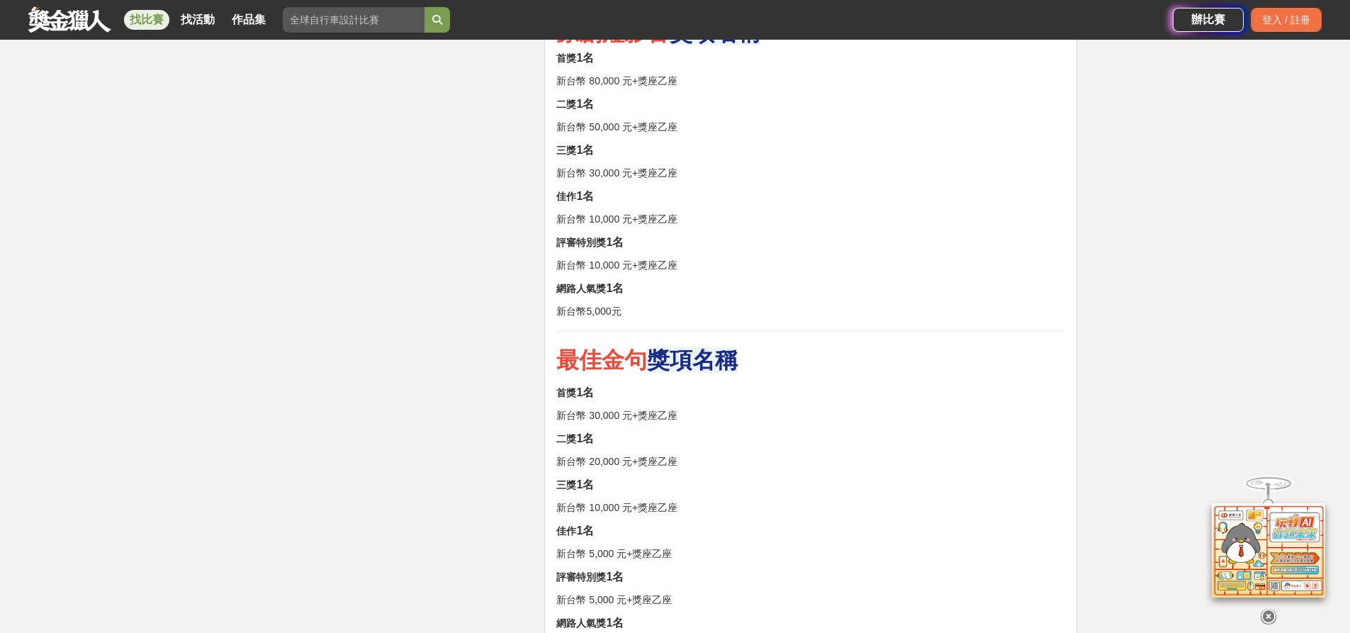
scroll to position [2056, 0]
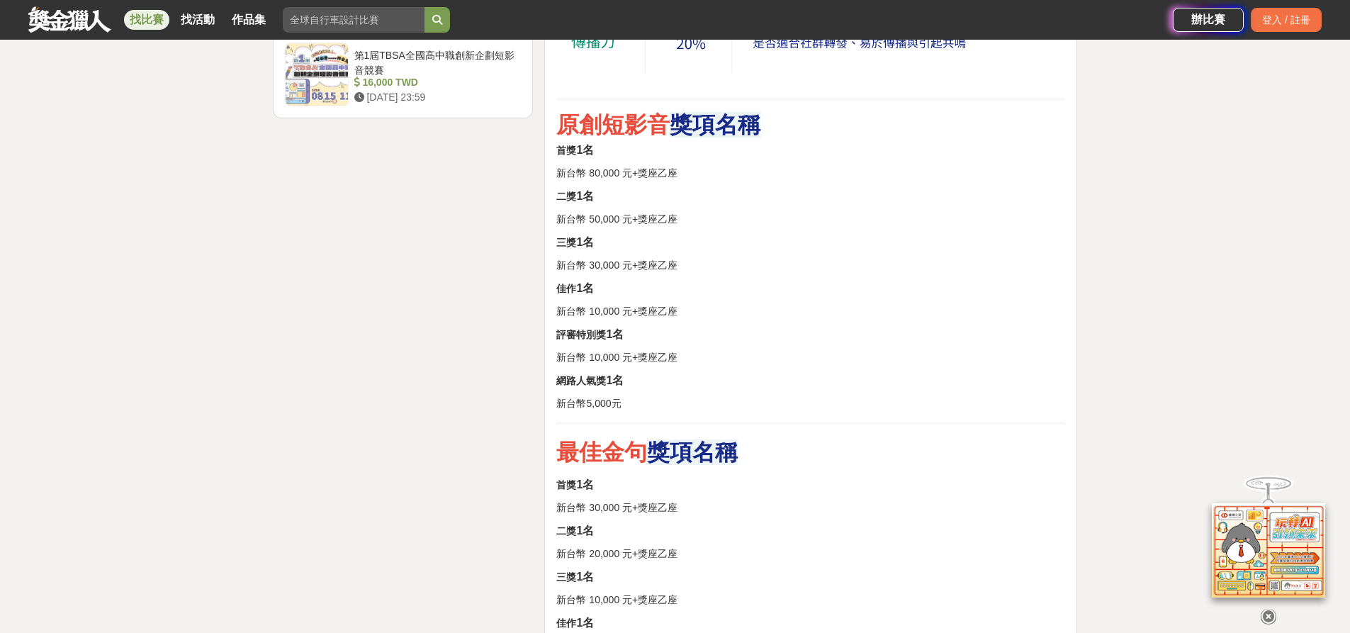
click at [907, 250] on p "三獎 1名" at bounding box center [810, 242] width 509 height 17
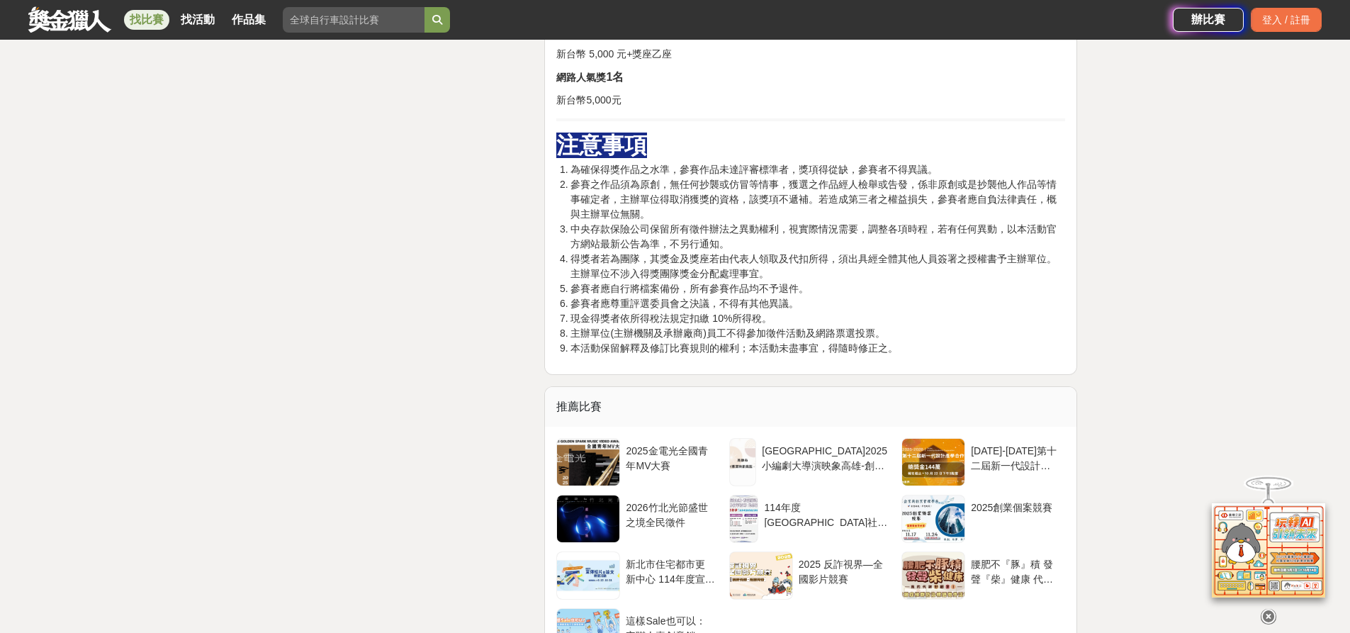
click at [900, 180] on li "參賽之作品須為原創，無任何抄襲或仿冒等情事，獲選之作品經人檢舉或告發，係非原創或是抄襲他人作品等情事確定者，主辦單位得取消獲獎的資格，該獎項不遞補。若造成第三…" at bounding box center [818, 199] width 495 height 45
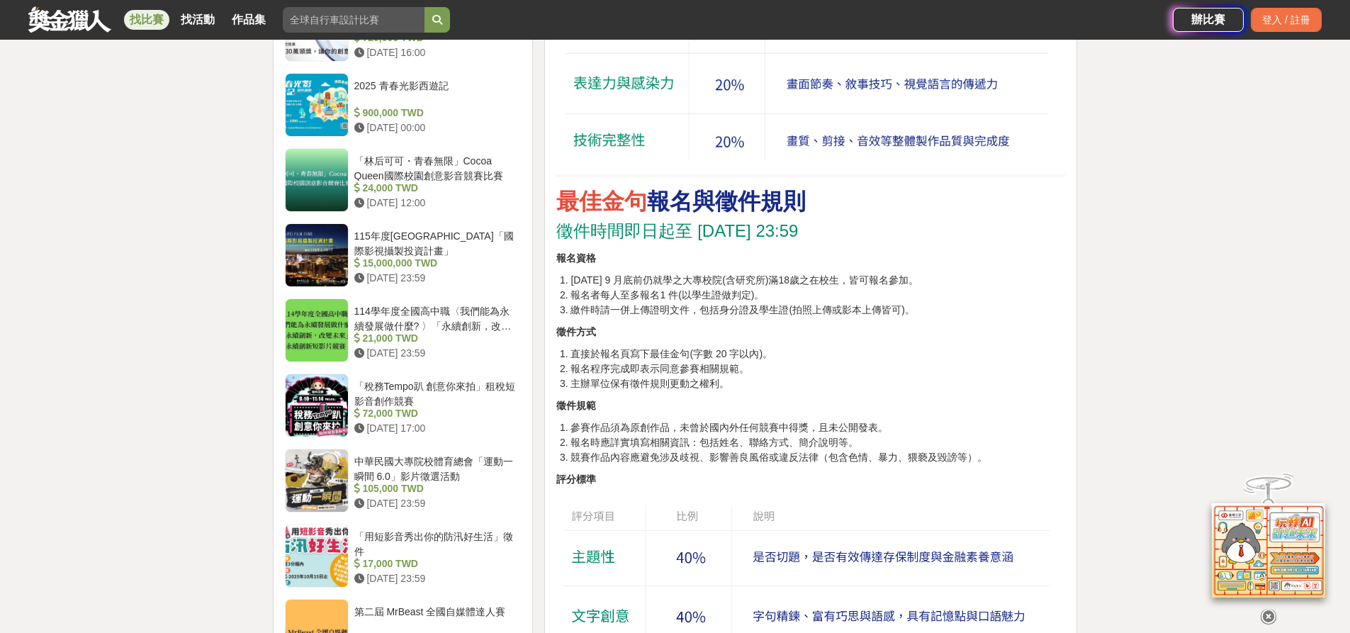
scroll to position [1418, 0]
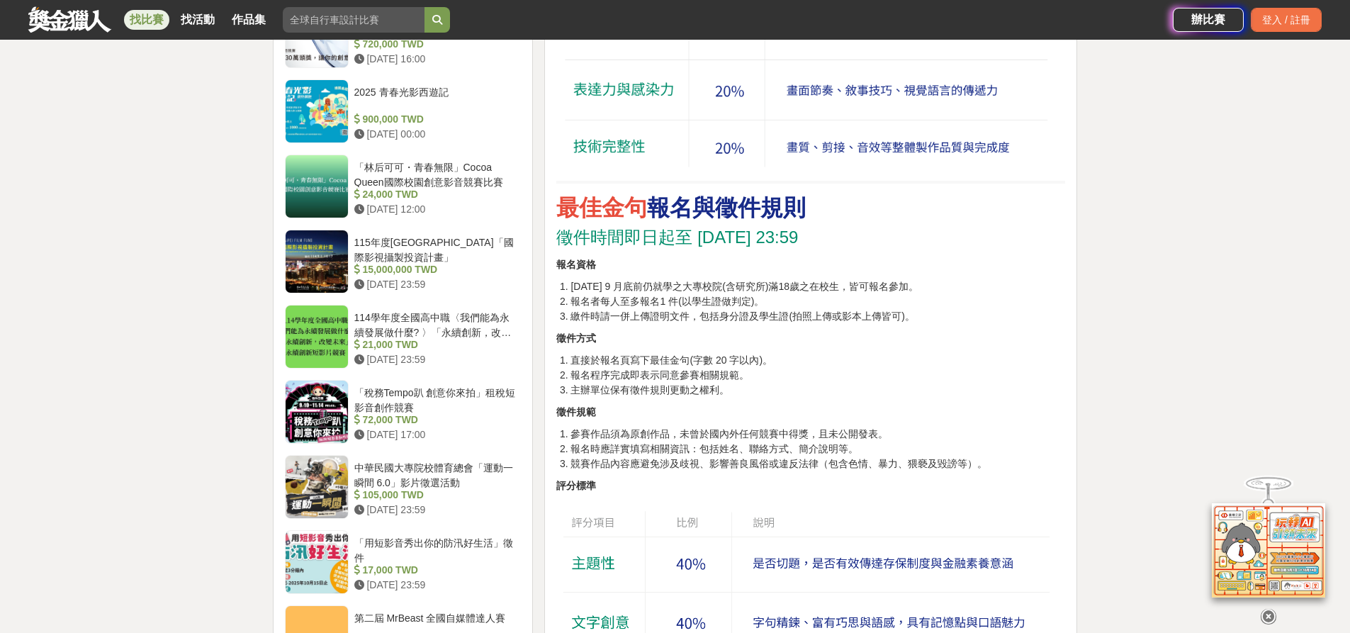
click at [750, 292] on li "[DATE] 9 月底前仍就學之大專校院(含研究所)滿18歲之在校生，皆可報名參加。" at bounding box center [818, 286] width 495 height 15
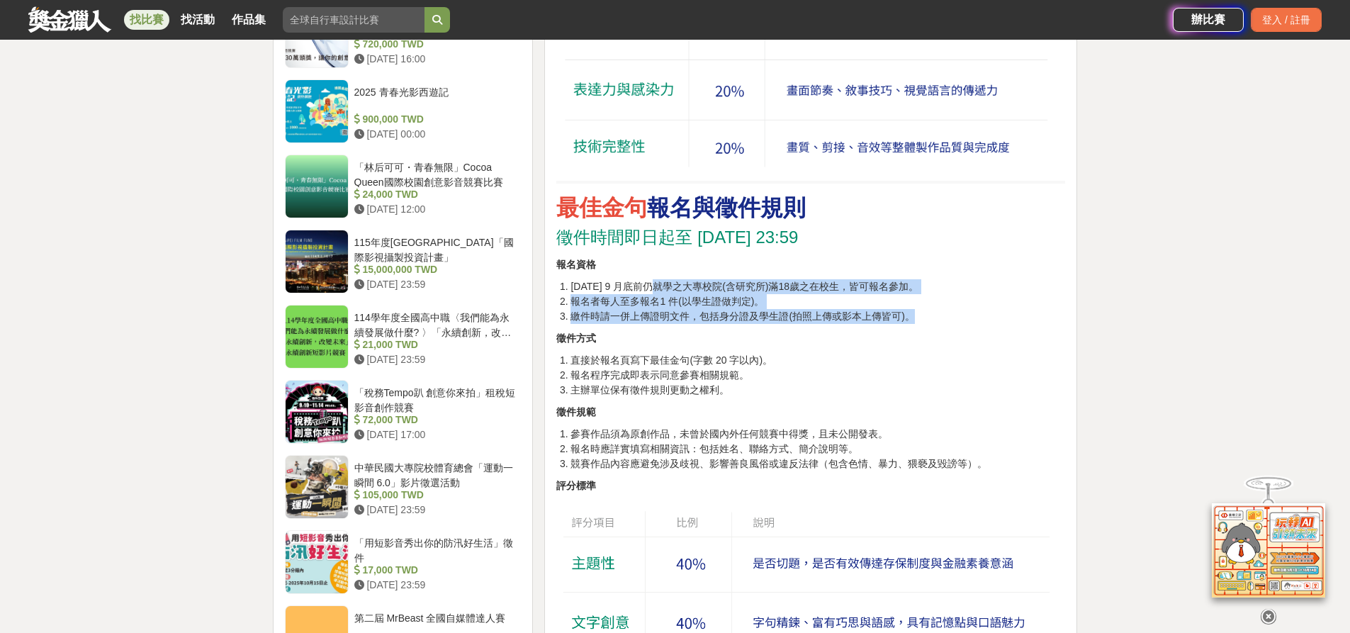
drag, startPoint x: 656, startPoint y: 284, endPoint x: 948, endPoint y: 315, distance: 293.7
click at [948, 315] on ol "[DATE] 9 月底前仍就學之大專校院(含研究所)滿18歲之在校生，皆可報名參加。 報名者每人至多報名1 件(以學生證做判定)。 繳件時請一併上傳證明文件，…" at bounding box center [810, 301] width 509 height 45
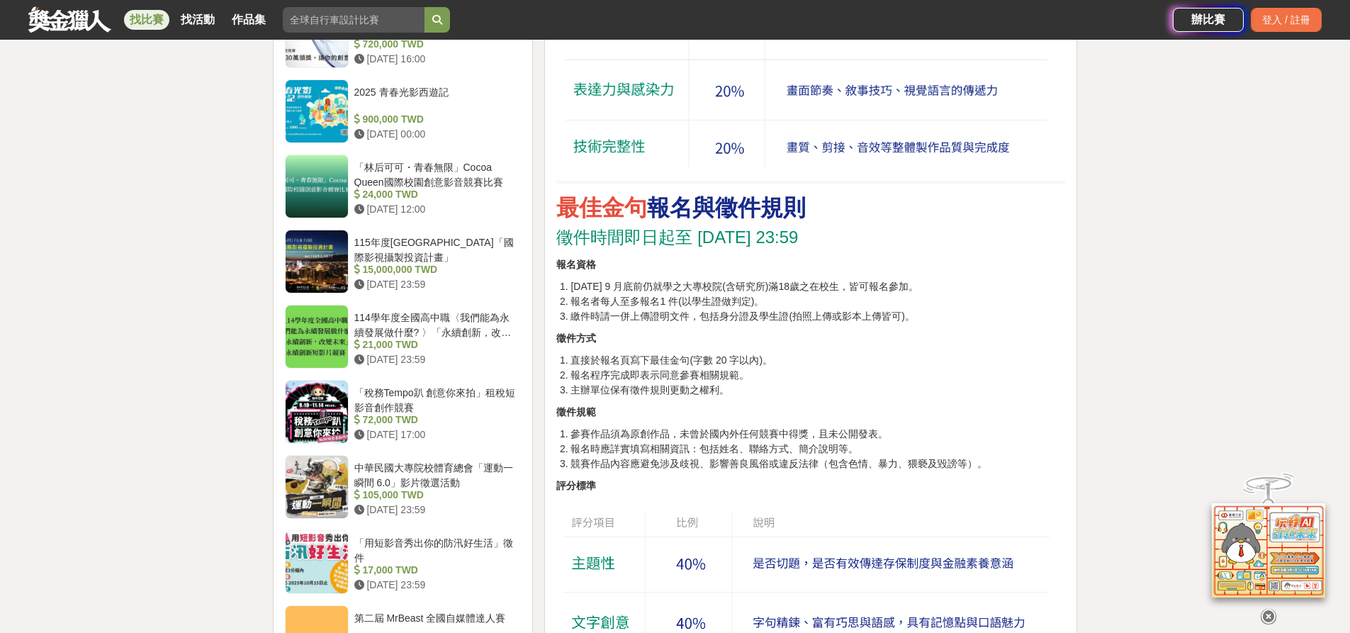
click at [890, 335] on p "徵件方式" at bounding box center [810, 338] width 509 height 15
click at [710, 324] on div "活動說明 總獎金26萬等你拿！同學們，想要用你的創意賺取獎學金嗎？想要讓你的熱情站上頒獎舞台嗎？ 「存款保險短影音及金句徵件活動」正式起跑啦！ 用一支短片，拍…" at bounding box center [810, 351] width 509 height 2561
click at [710, 310] on li "繳件時請一併上傳證明文件，包括身分證及學生證(拍照上傳或影本上傳皆可)。" at bounding box center [818, 316] width 495 height 15
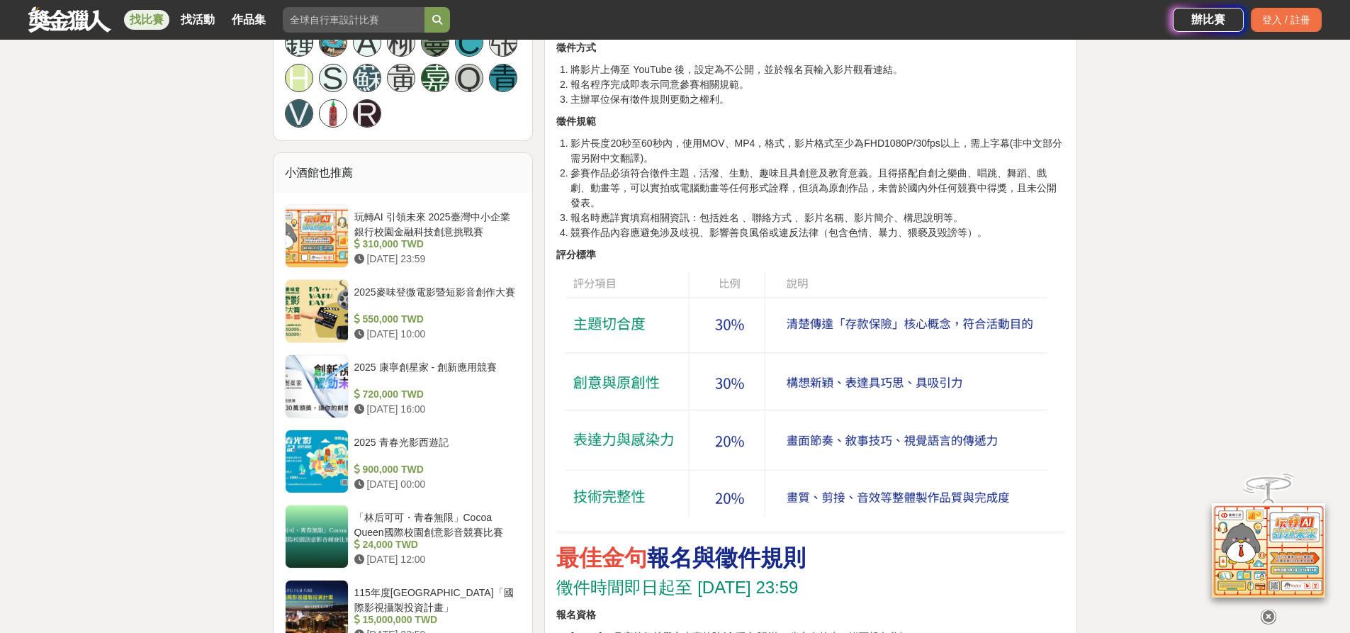
scroll to position [1063, 0]
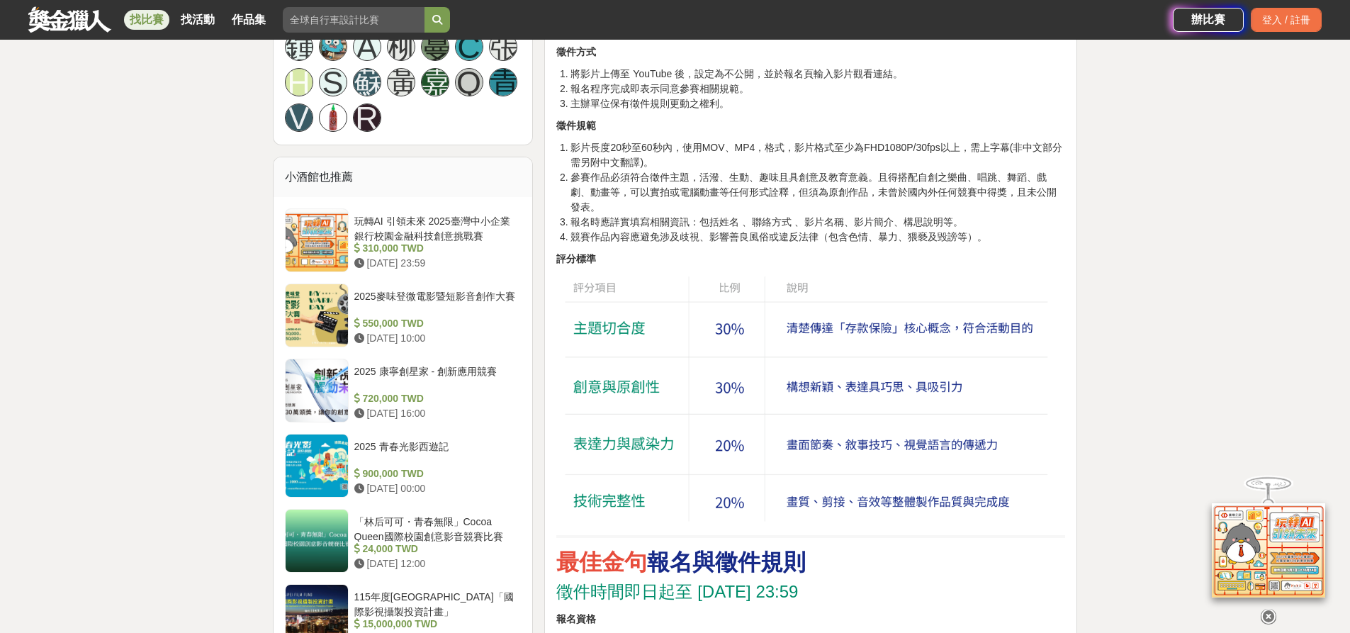
click at [782, 254] on p "評分標準" at bounding box center [810, 259] width 509 height 15
click at [654, 177] on li "參賽作品必須符合徵件主題，活潑、生動、趣味且具創意及教育意義。且得搭配自創之樂曲、唱跳、舞蹈、戲劇、動畫等，可以實拍或電腦動畫等任何形式詮釋，但須為原創作品，…" at bounding box center [818, 192] width 495 height 45
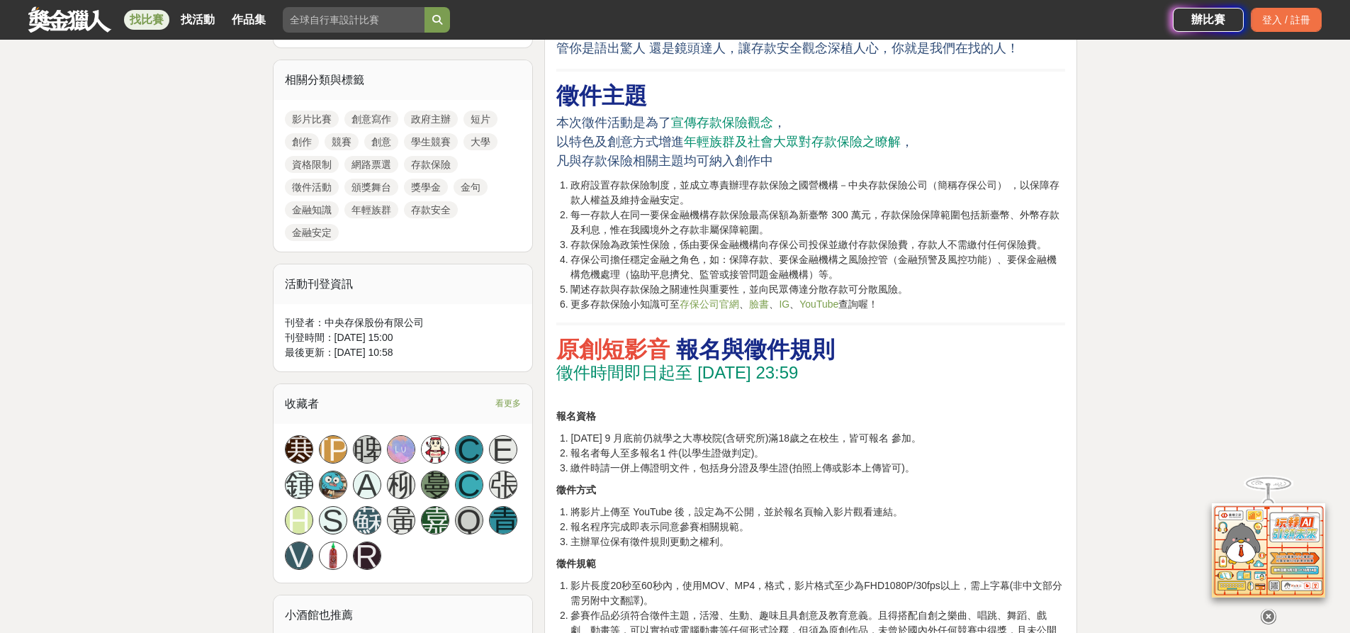
scroll to position [425, 0]
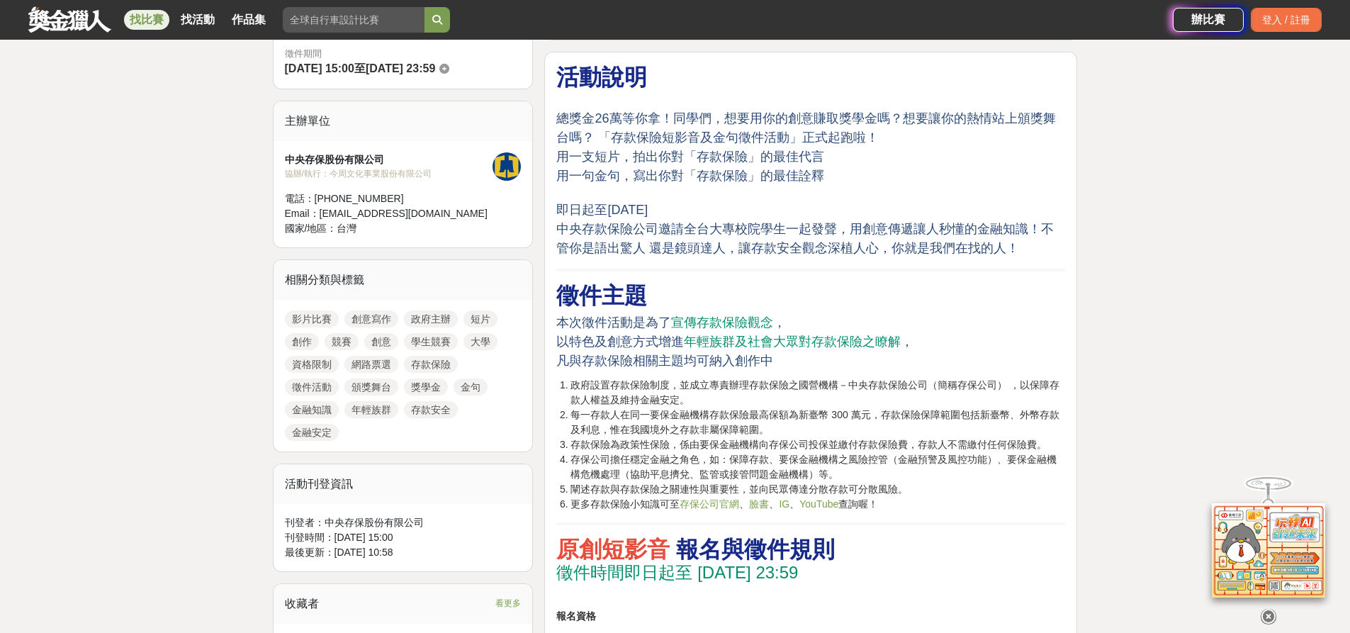
click at [822, 425] on li "每一存款人在同一要保金融機構存款保險最高保額為新臺幣 300 萬元，存款保險保障範圍包括新臺幣、外幣存款及利息，惟在我國境外之存款非屬保障範圍。" at bounding box center [818, 423] width 495 height 30
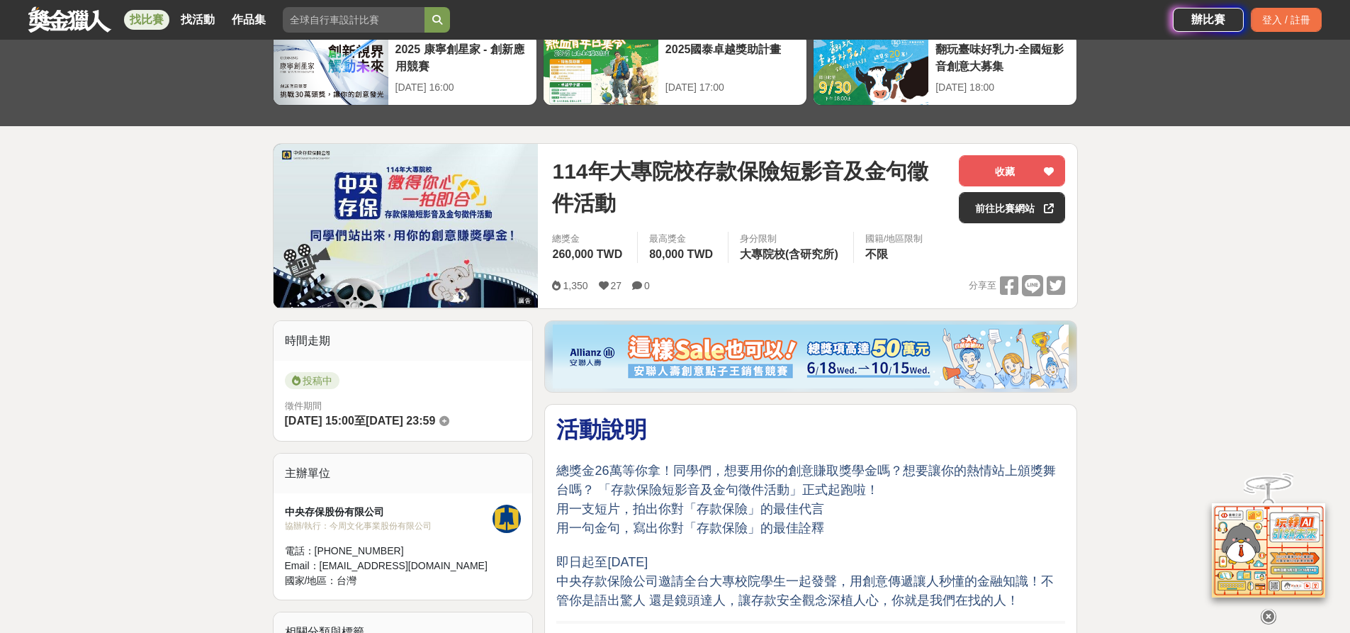
scroll to position [71, 0]
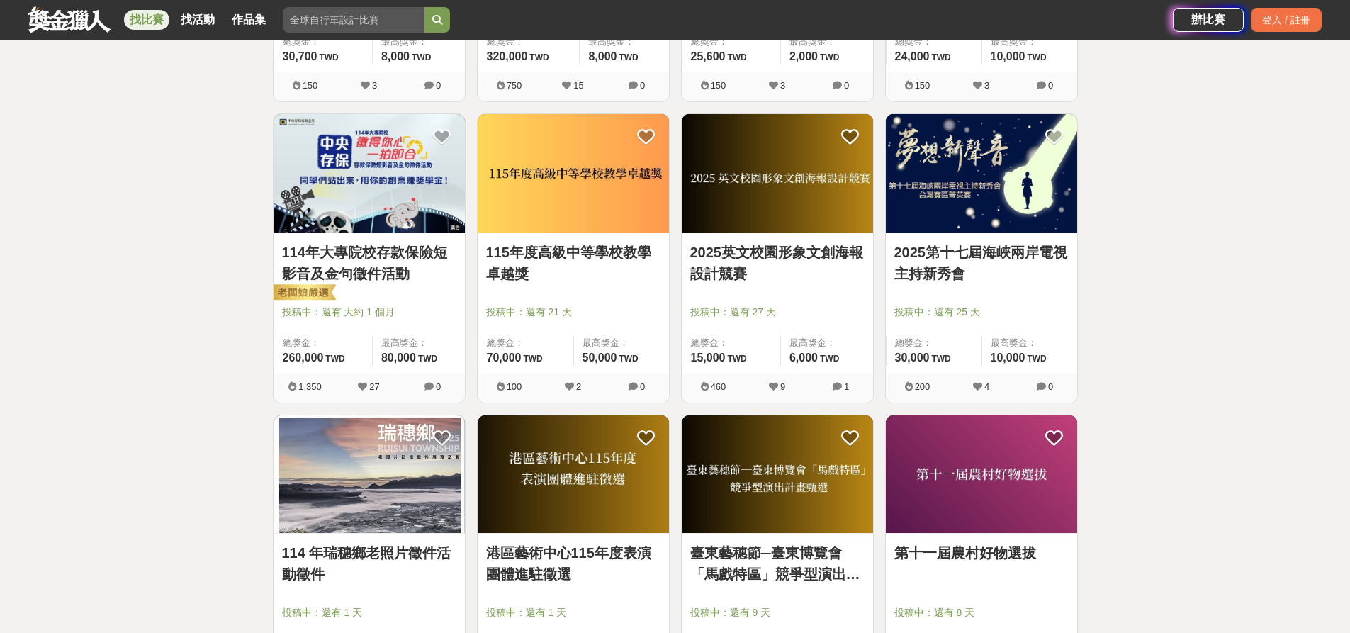
scroll to position [9532, 0]
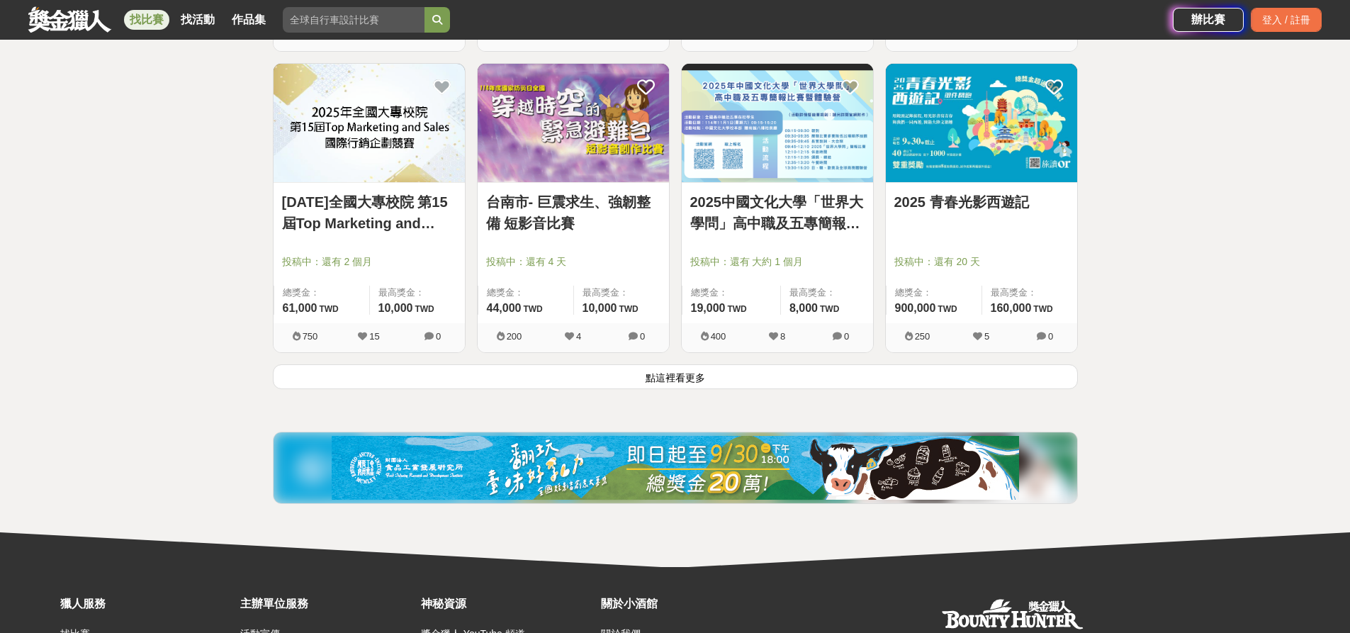
scroll to position [10808, 0]
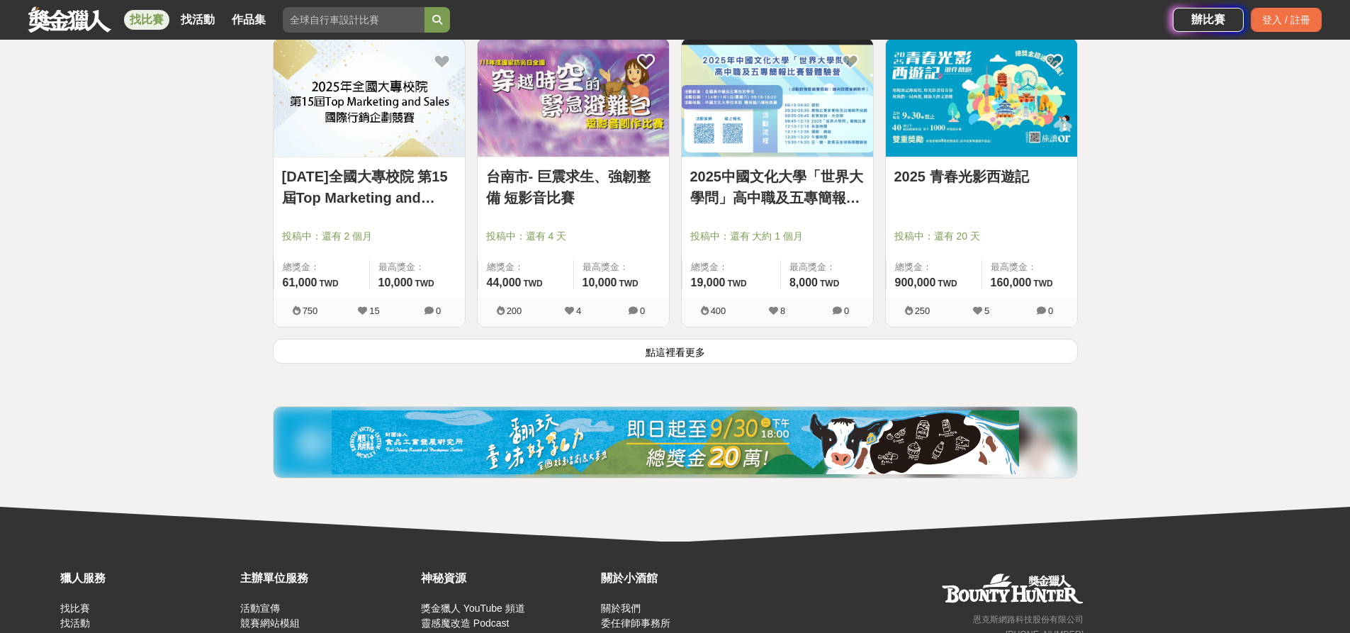
click at [573, 355] on button "點這裡看更多" at bounding box center [675, 351] width 805 height 25
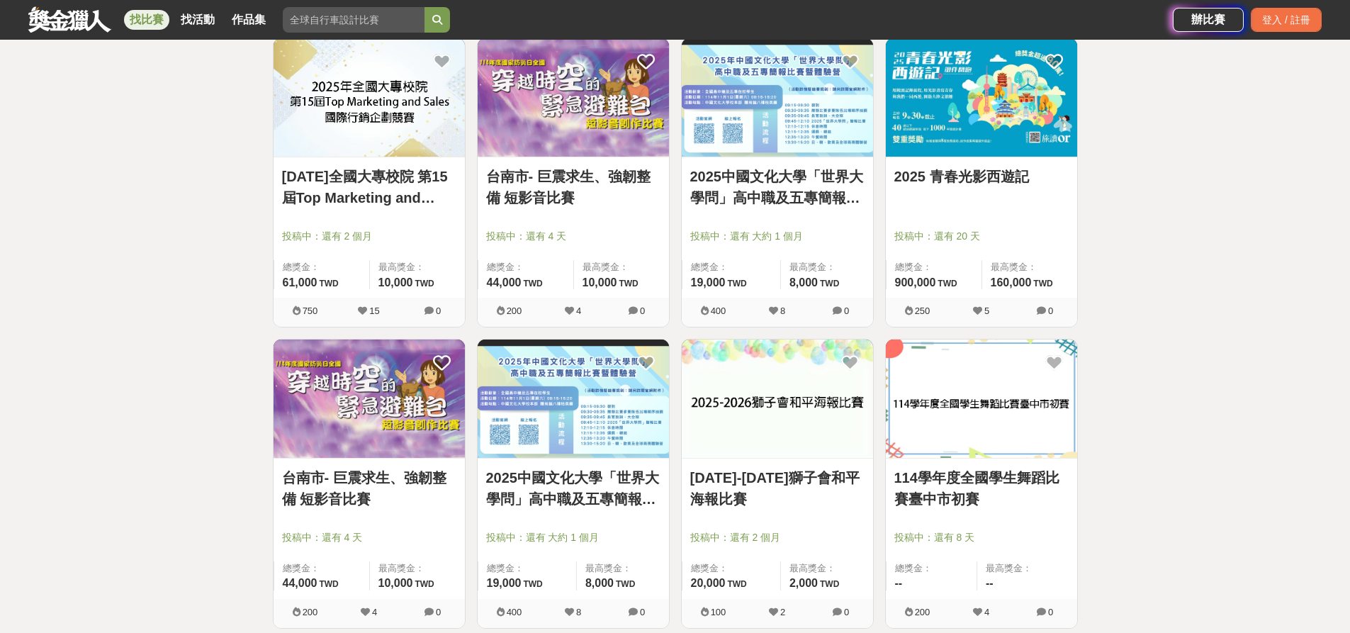
click at [552, 95] on img at bounding box center [573, 97] width 191 height 118
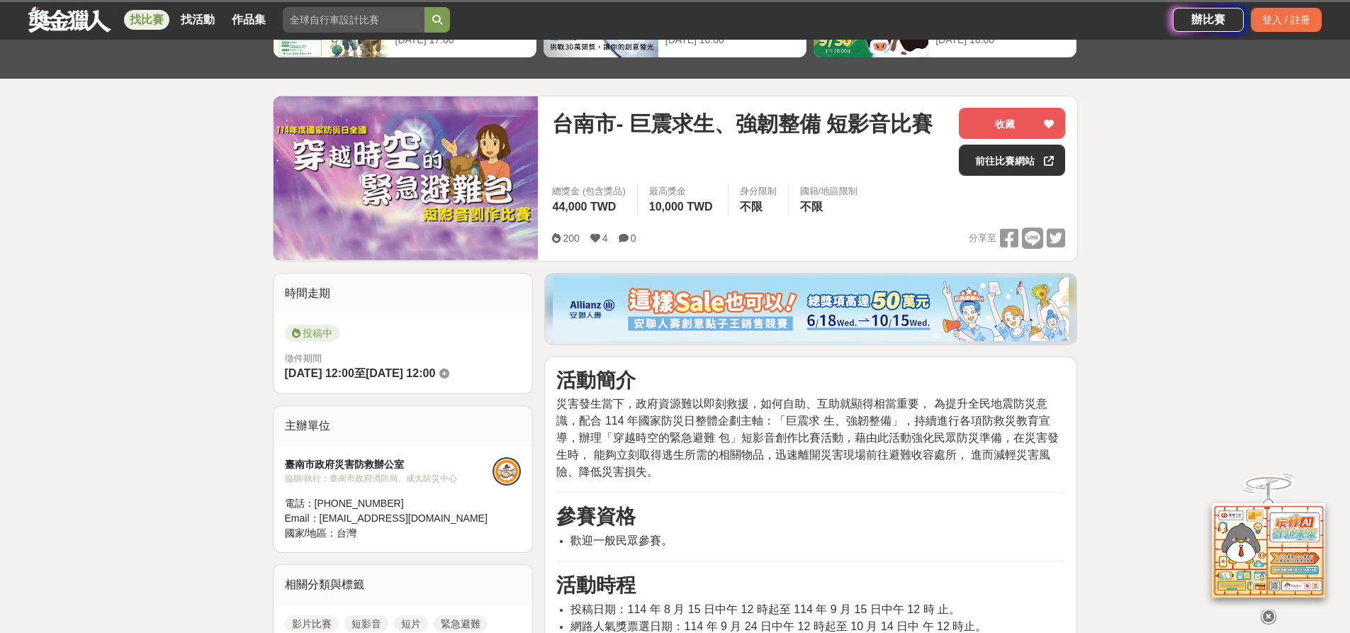
scroll to position [284, 0]
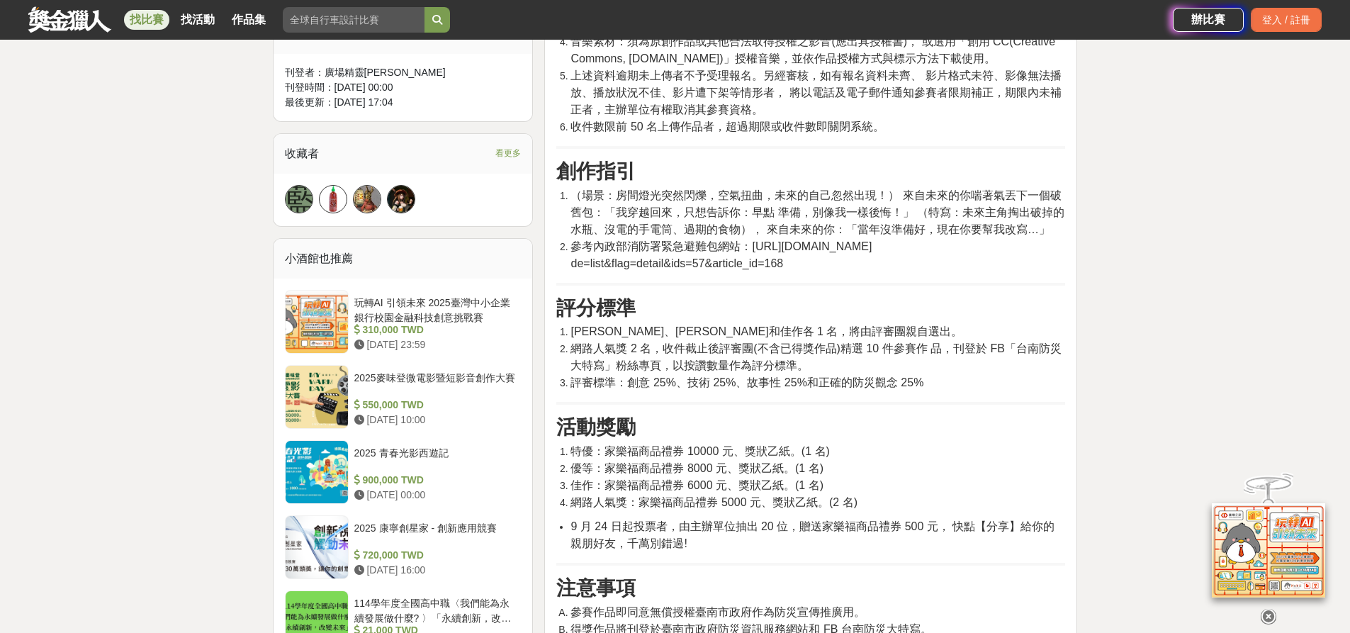
scroll to position [851, 0]
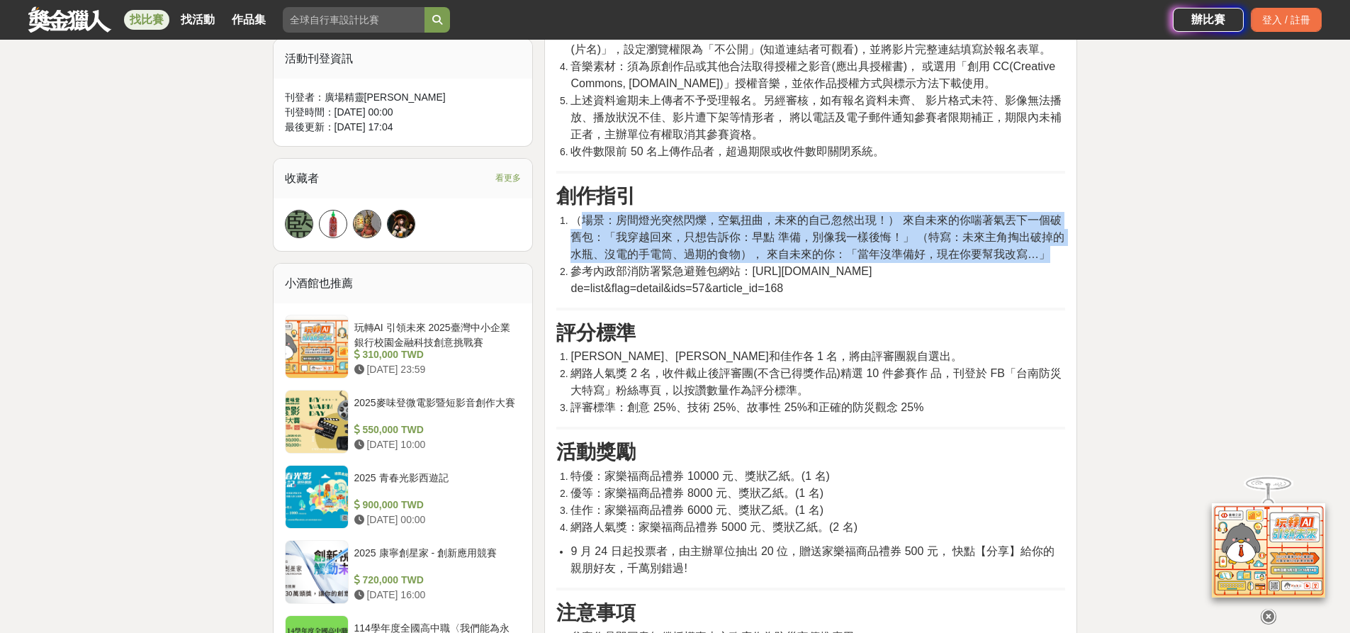
drag, startPoint x: 583, startPoint y: 215, endPoint x: 1035, endPoint y: 256, distance: 453.4
click at [1035, 256] on span "（場景：房間燈光突然閃爍，空氣扭曲，未來的自己忽然出現！） 來自未來的你喘著氣丟下一個破舊包：「我穿越回來，只想告訴你：早點 準備，別像我一樣後悔！」 （特寫…" at bounding box center [818, 237] width 494 height 46
click at [626, 244] on li "（場景：房間燈光突然閃爍，空氣扭曲，未來的自己忽然出現！） 來自未來的你喘著氣丟下一個破舊包：「我穿越回來，只想告訴你：早點 準備，別像我一樣後悔！」 （特寫…" at bounding box center [818, 237] width 495 height 51
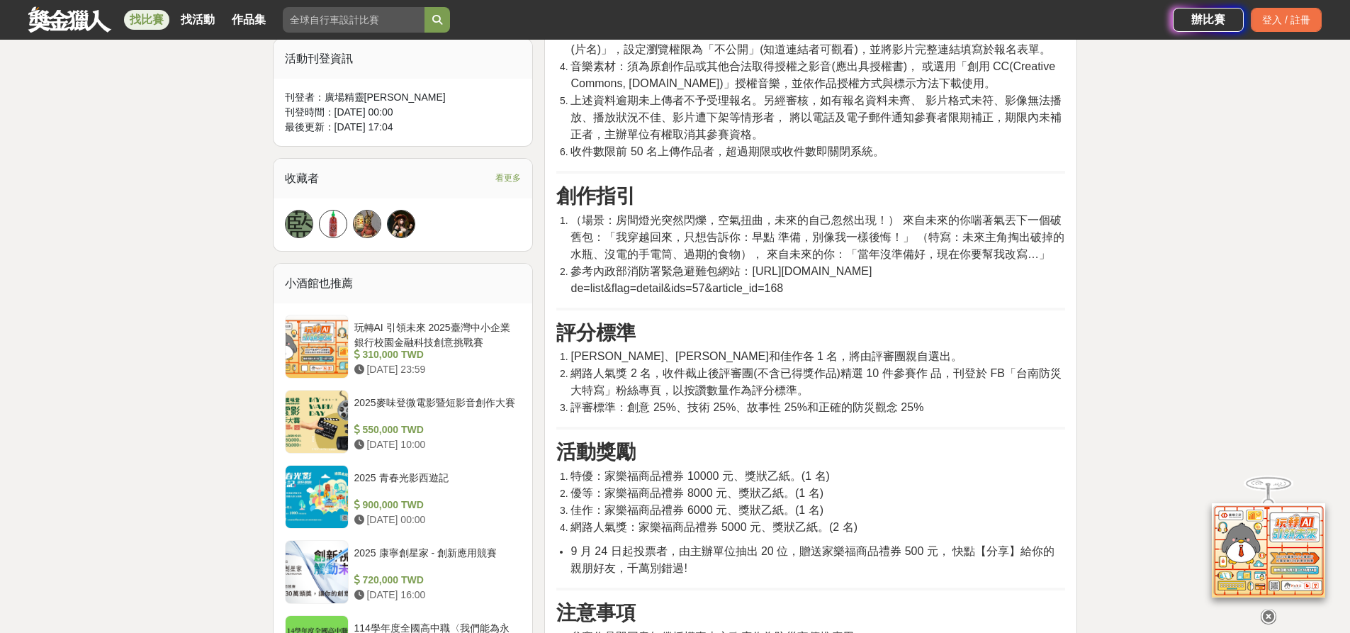
drag, startPoint x: 571, startPoint y: 213, endPoint x: 822, endPoint y: 287, distance: 261.1
click at [822, 287] on ol "（場景：房間燈光突然閃爍，空氣扭曲，未來的自己忽然出現！） 來自未來的你喘著氣丟下一個破舊包：「我穿越回來，只想告訴你：早點 準備，別像我一樣後悔！」 （特寫…" at bounding box center [810, 254] width 509 height 85
click at [647, 245] on li "（場景：房間燈光突然閃爍，空氣扭曲，未來的自己忽然出現！） 來自未來的你喘著氣丟下一個破舊包：「我穿越回來，只想告訴你：早點 準備，別像我一樣後悔！」 （特寫…" at bounding box center [818, 237] width 495 height 51
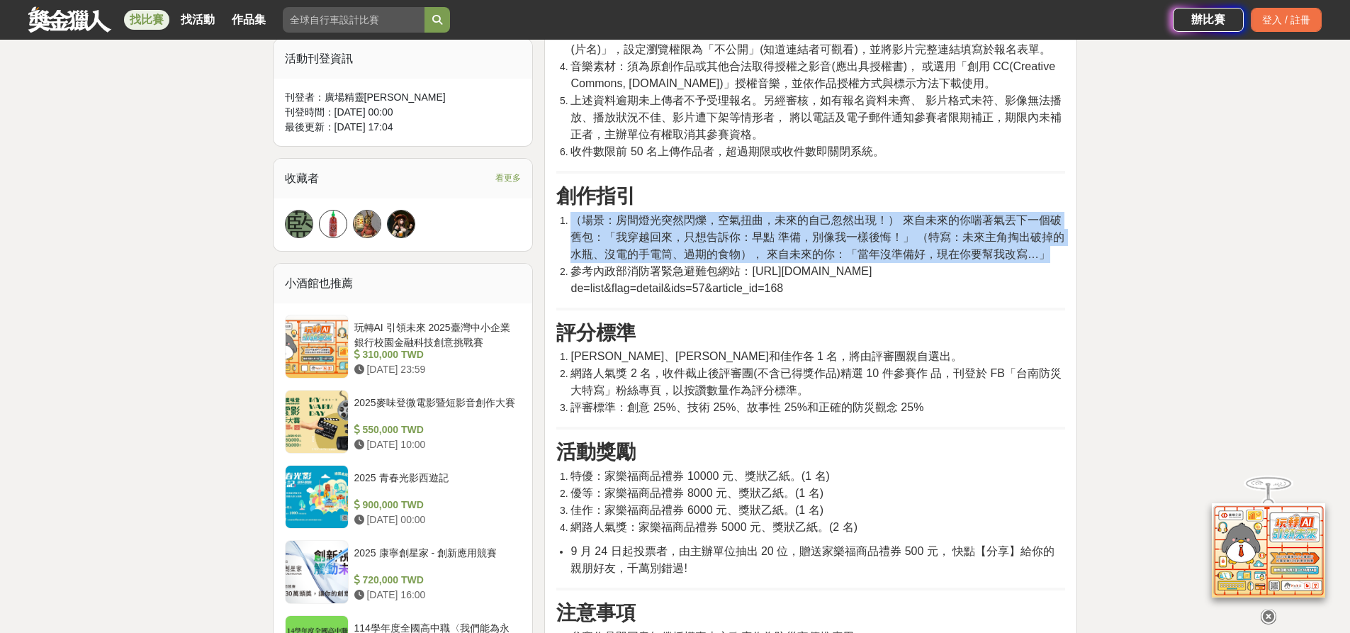
drag, startPoint x: 1052, startPoint y: 259, endPoint x: 571, endPoint y: 211, distance: 483.0
click at [571, 212] on li "（場景：房間燈光突然閃爍，空氣扭曲，未來的自己忽然出現！） 來自未來的你喘著氣丟下一個破舊包：「我穿越回來，只想告訴你：早點 準備，別像我一樣後悔！」 （特寫…" at bounding box center [818, 237] width 495 height 51
copy span "（場景：房間燈光突然閃爍，空氣扭曲，未來的自己忽然出現！） 來自未來的你喘著氣丟下一個破舊包：「我穿越回來，只想告訴你：早點 準備，別像我一樣後悔！」 （特寫…"
